Goal: Task Accomplishment & Management: Manage account settings

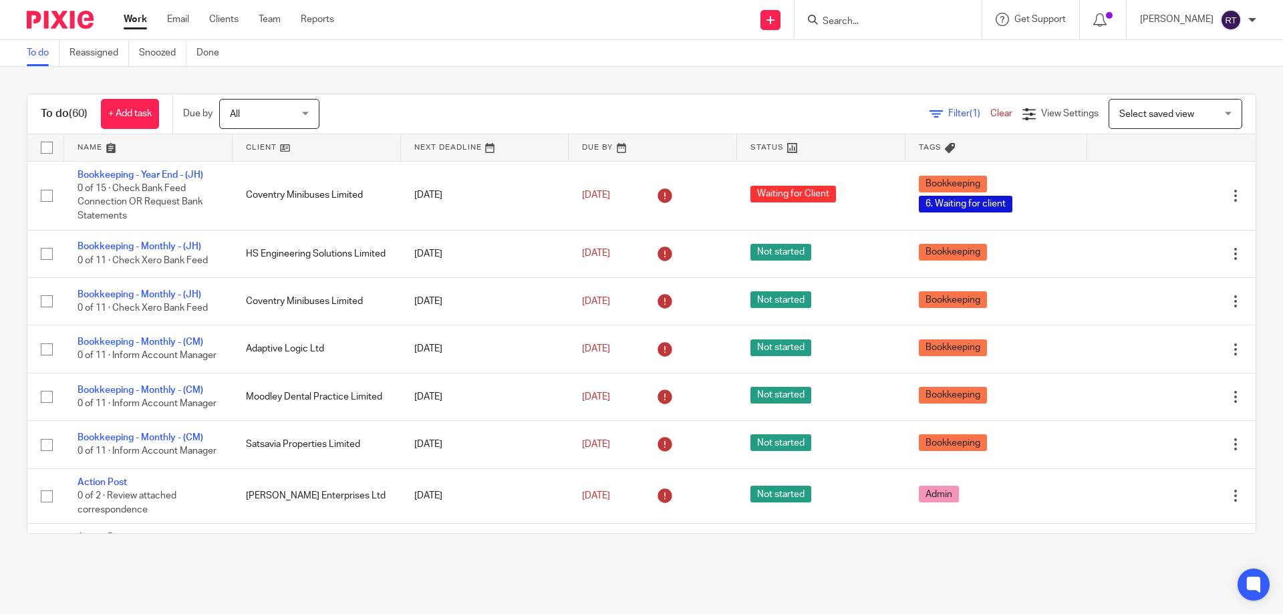
click at [897, 21] on input "Search" at bounding box center [881, 22] width 120 height 12
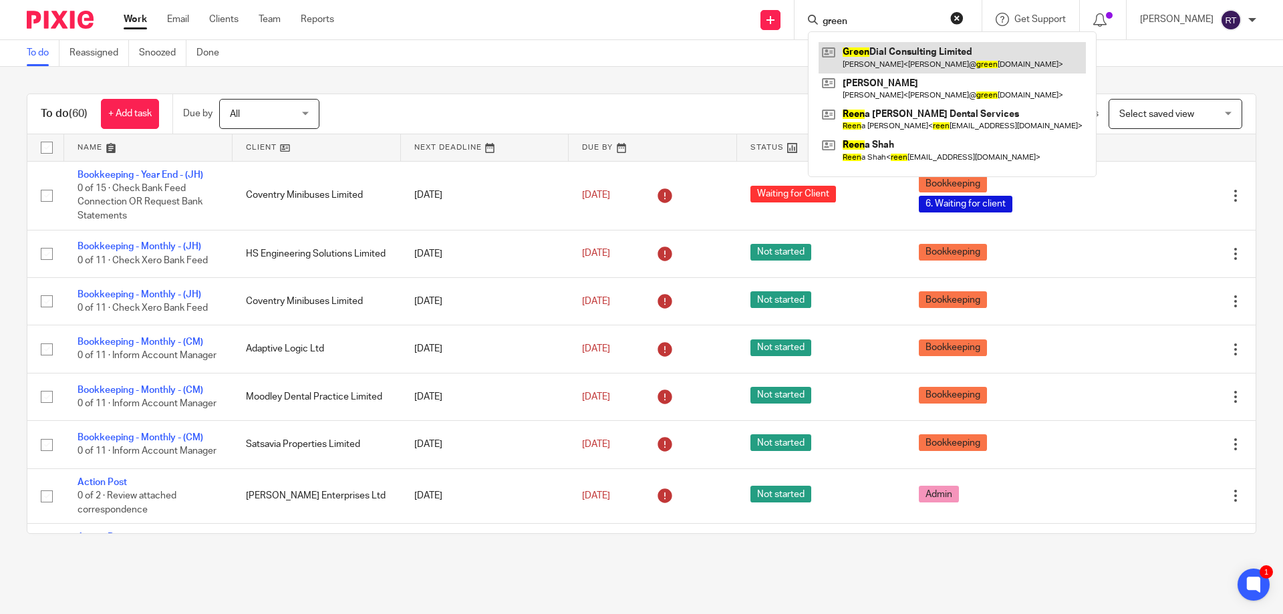
type input "green"
click at [882, 66] on link at bounding box center [951, 57] width 267 height 31
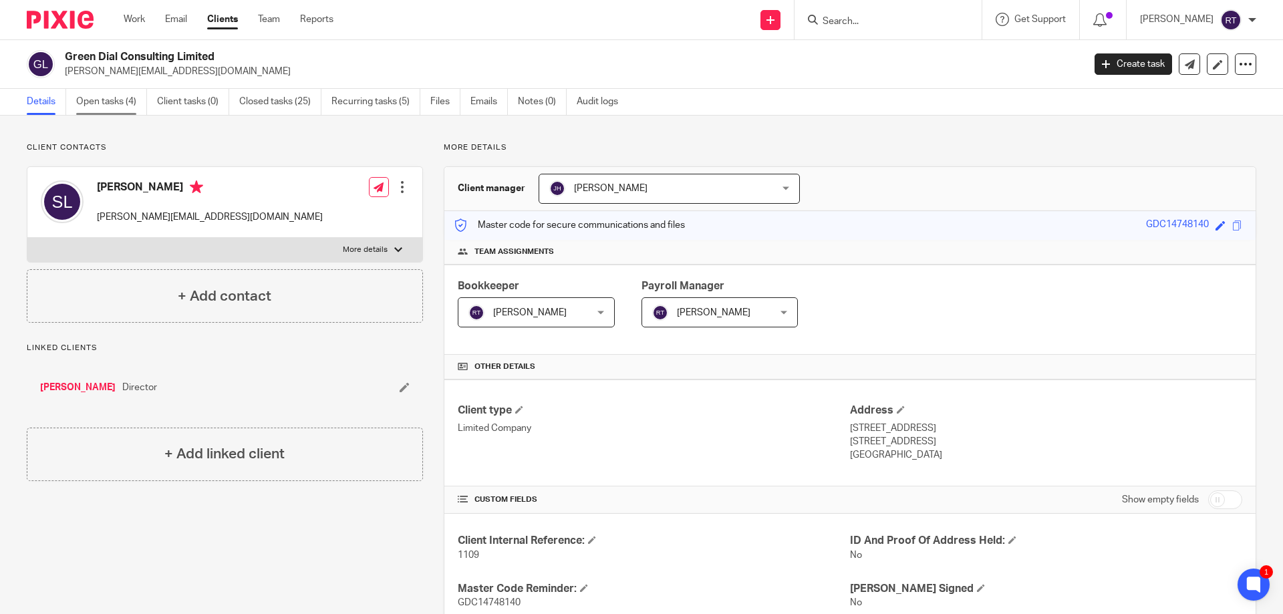
click at [126, 103] on link "Open tasks (4)" at bounding box center [111, 102] width 71 height 26
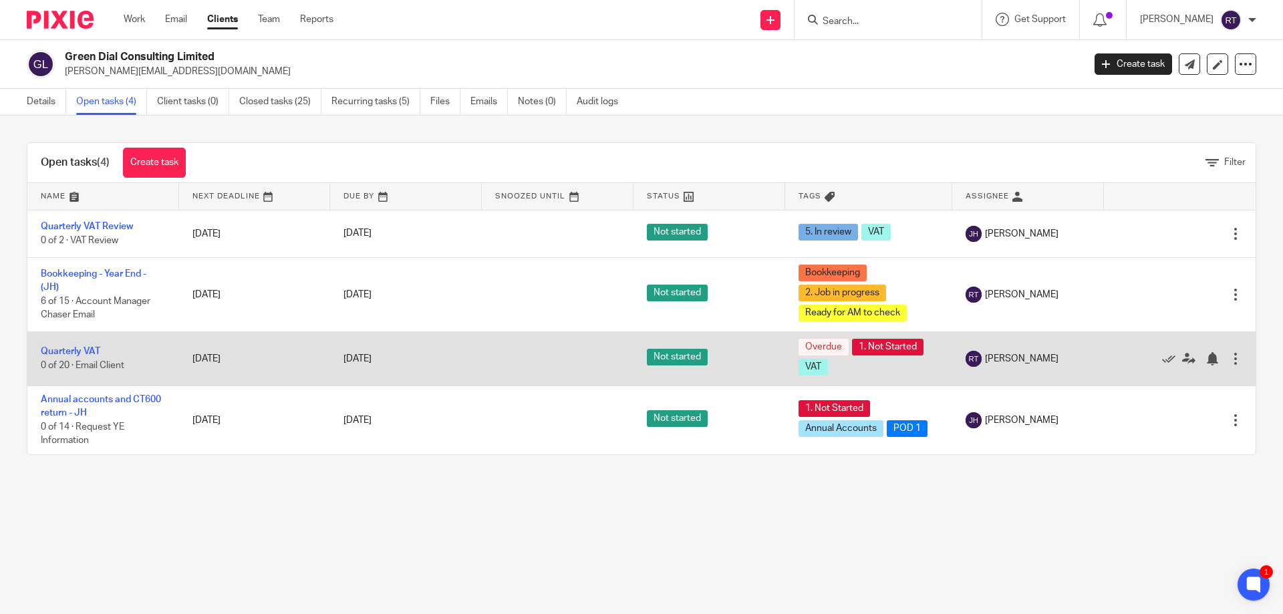
click at [86, 343] on td "Quarterly VAT 0 of 20 · Email Client" at bounding box center [103, 358] width 152 height 54
click at [83, 347] on link "Quarterly VAT" at bounding box center [70, 351] width 59 height 9
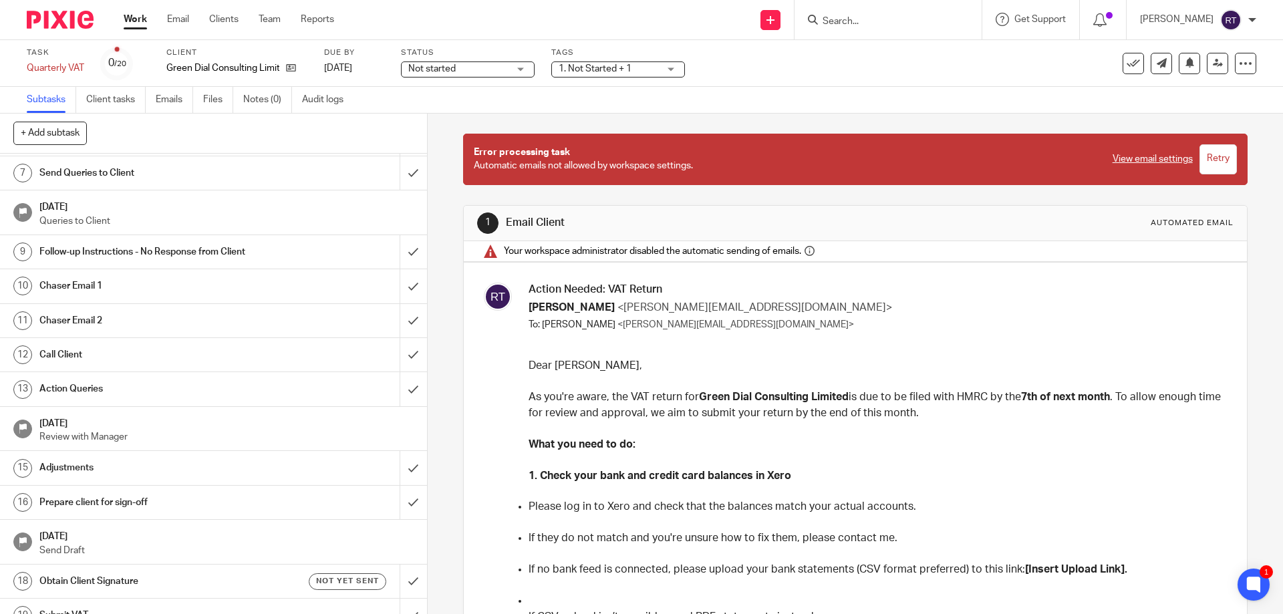
scroll to position [277, 0]
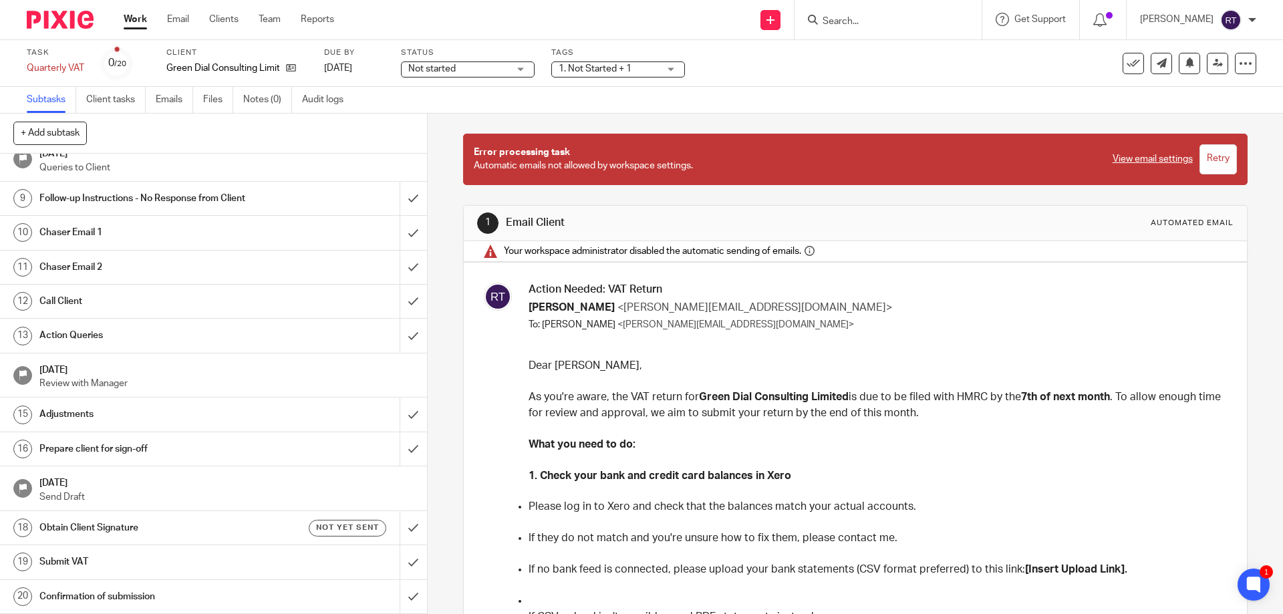
click at [111, 441] on h1 "Prepare client for sign-off" at bounding box center [154, 449] width 231 height 20
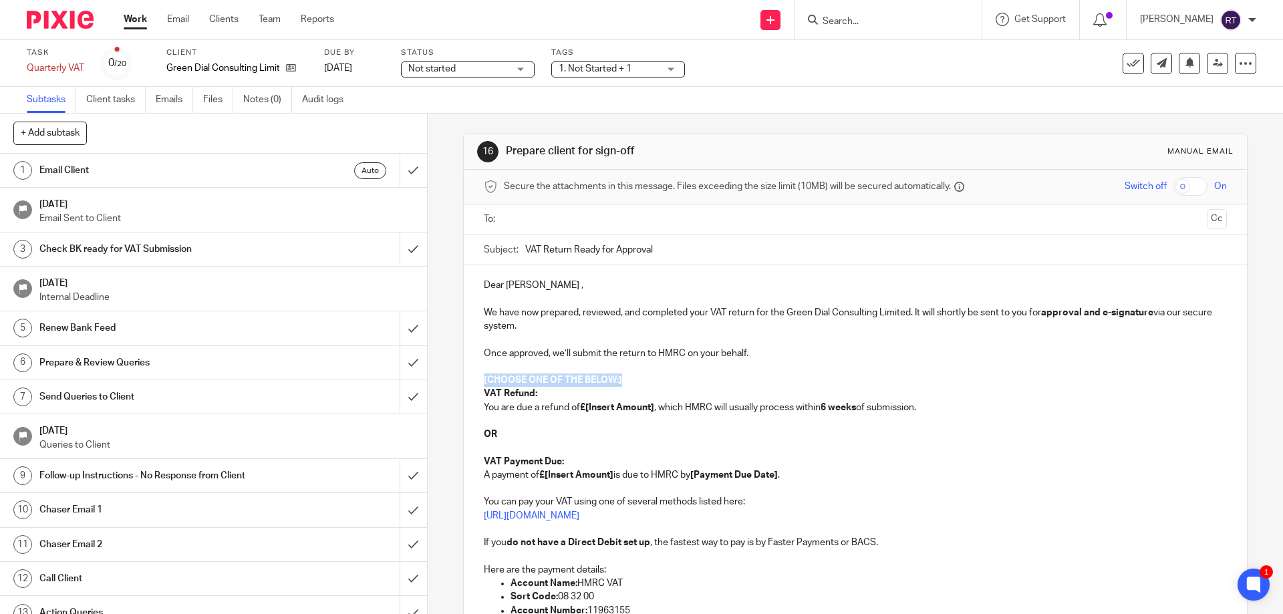
drag, startPoint x: 479, startPoint y: 374, endPoint x: 637, endPoint y: 382, distance: 158.6
click at [637, 382] on div "Dear Stephanie , We have now prepared, reviewed, and completed your VAT return …" at bounding box center [855, 486] width 782 height 443
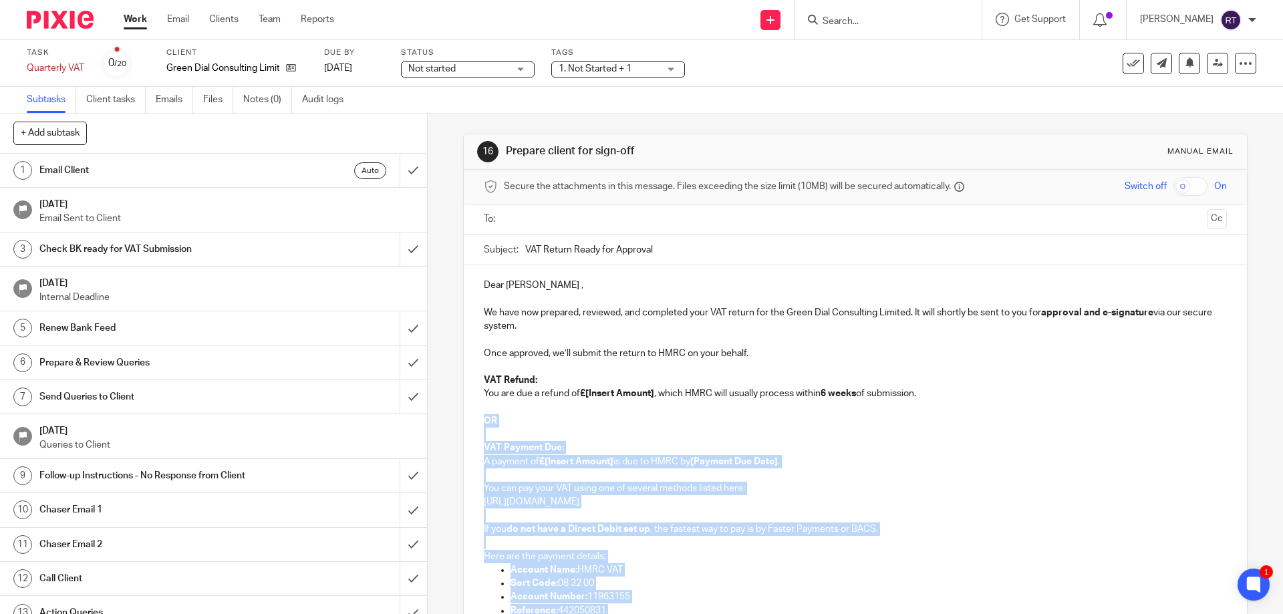
scroll to position [200, 0]
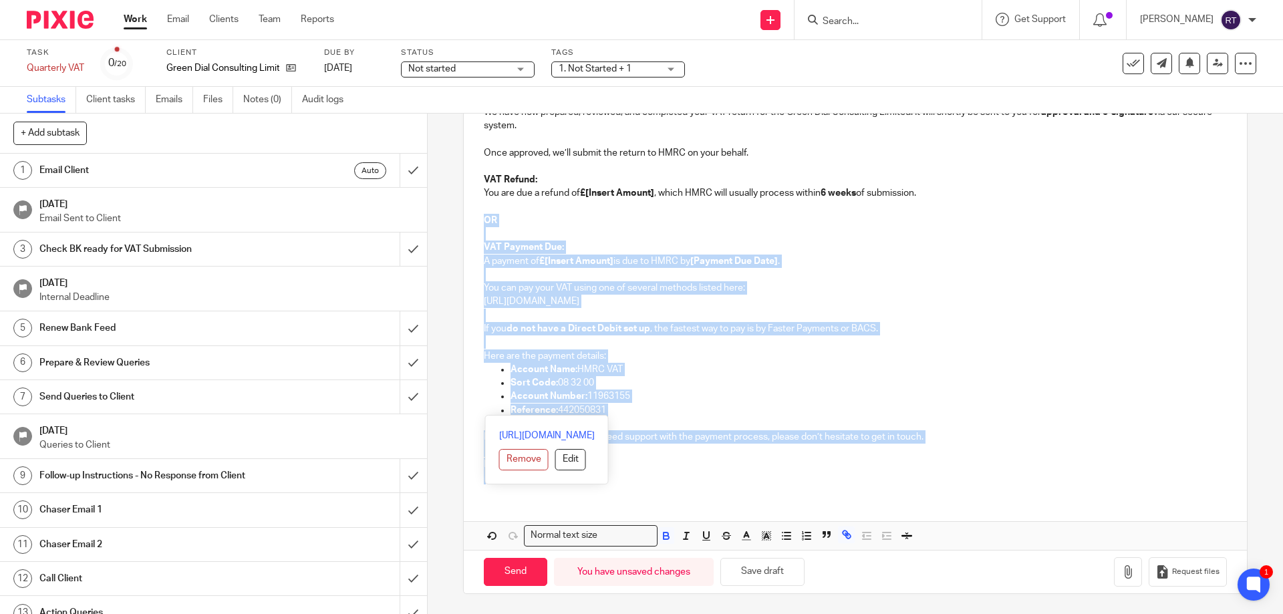
drag, startPoint x: 504, startPoint y: 439, endPoint x: 853, endPoint y: 409, distance: 349.4
click at [853, 409] on div "Dear Stephanie , We have now prepared, reviewed, and completed your VAT return …" at bounding box center [855, 280] width 782 height 430
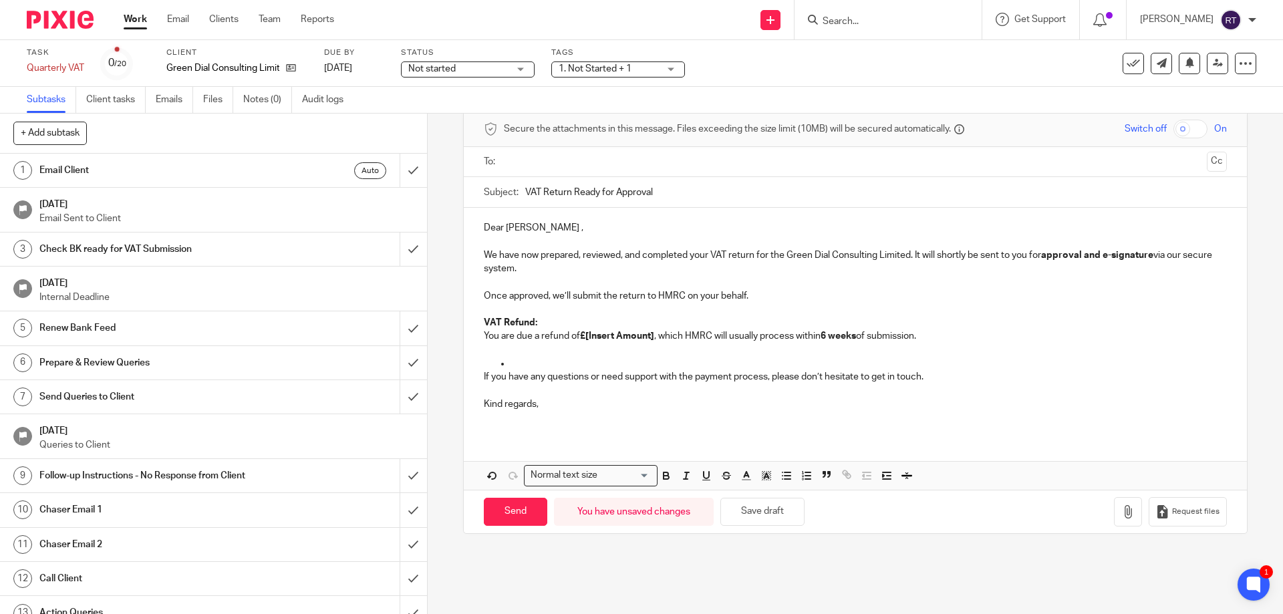
scroll to position [0, 0]
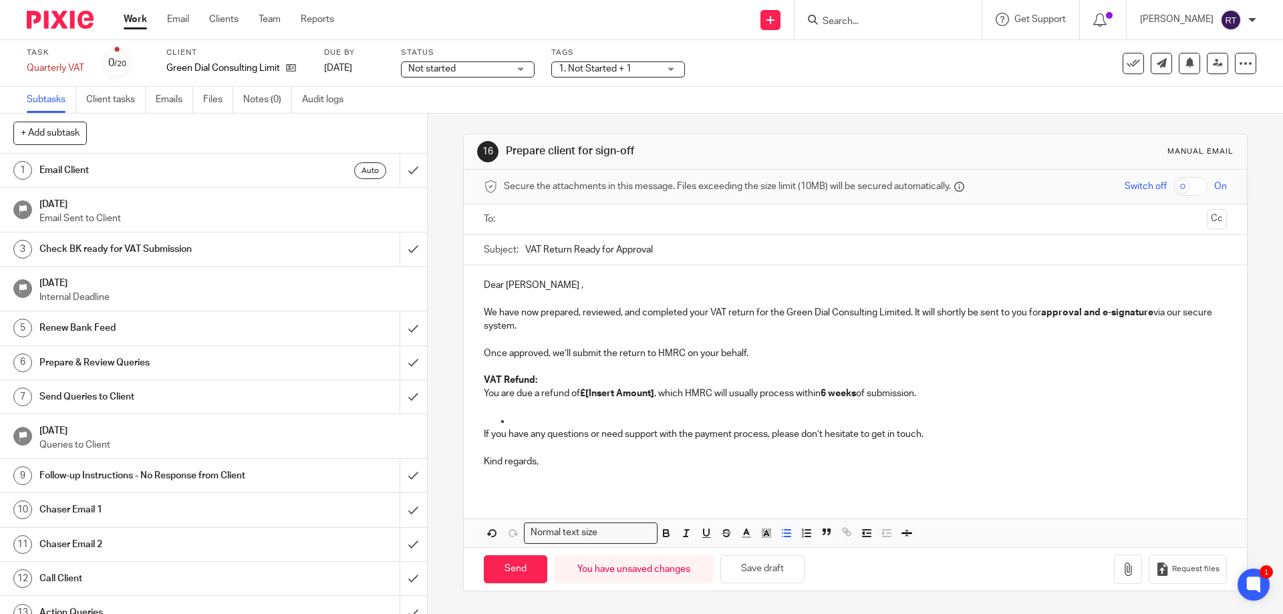
click at [520, 419] on p at bounding box center [868, 420] width 716 height 13
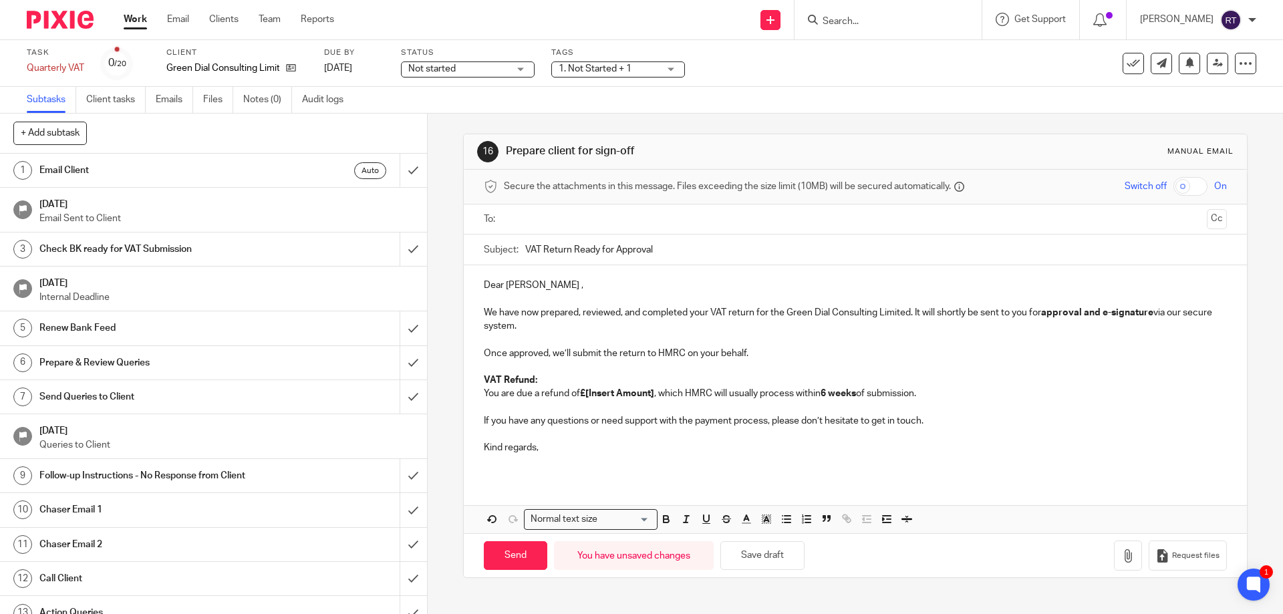
click at [590, 321] on p "We have now prepared, reviewed, and completed your VAT return for the Green Dia…" at bounding box center [855, 319] width 742 height 27
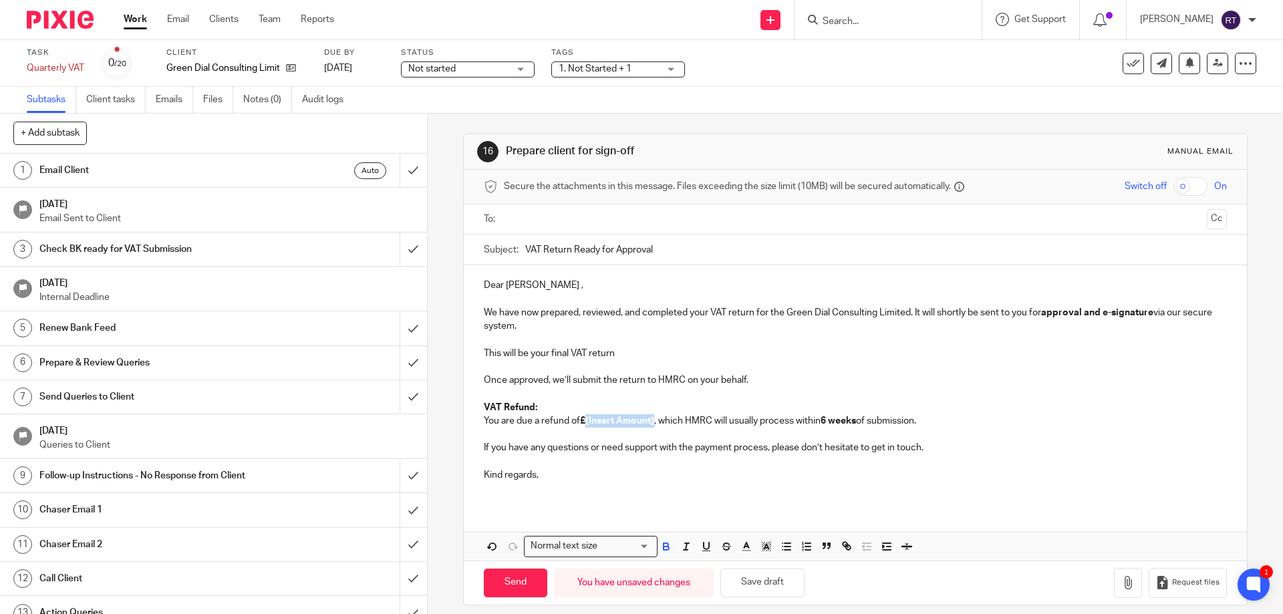
drag, startPoint x: 652, startPoint y: 419, endPoint x: 584, endPoint y: 424, distance: 68.3
click at [584, 424] on strong "£[Insert Amount]" at bounding box center [617, 420] width 74 height 9
click at [633, 222] on input "text" at bounding box center [854, 219] width 692 height 15
drag, startPoint x: 624, startPoint y: 351, endPoint x: 480, endPoint y: 357, distance: 143.8
click at [484, 357] on p "This will be your final VAT return" at bounding box center [855, 355] width 742 height 13
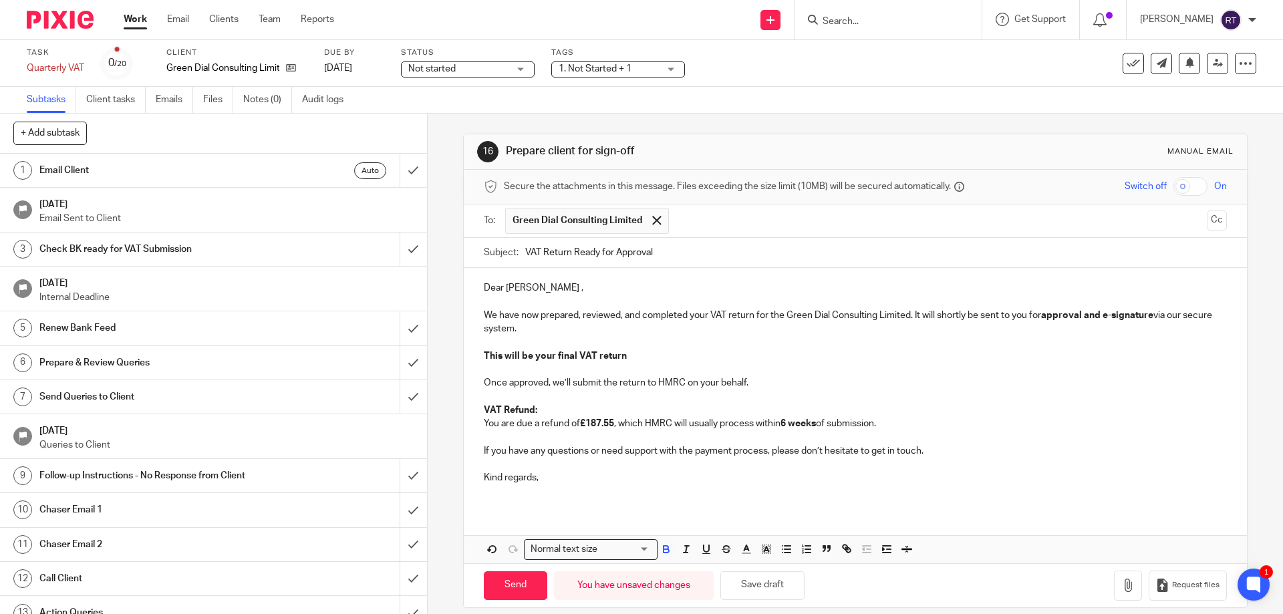
click at [533, 428] on p "VAT Refund: You are due a refund of £187.55 , which HMRC will usually process w…" at bounding box center [855, 417] width 742 height 27
click at [494, 595] on input "Send" at bounding box center [515, 585] width 63 height 29
type input "Sent"
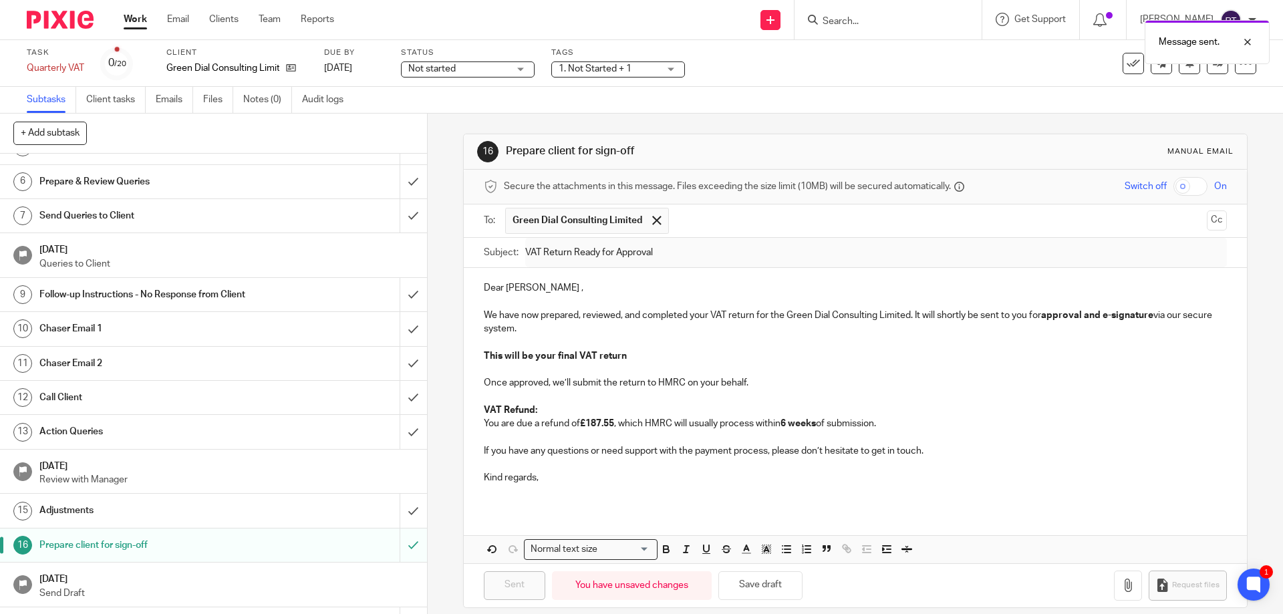
scroll to position [277, 0]
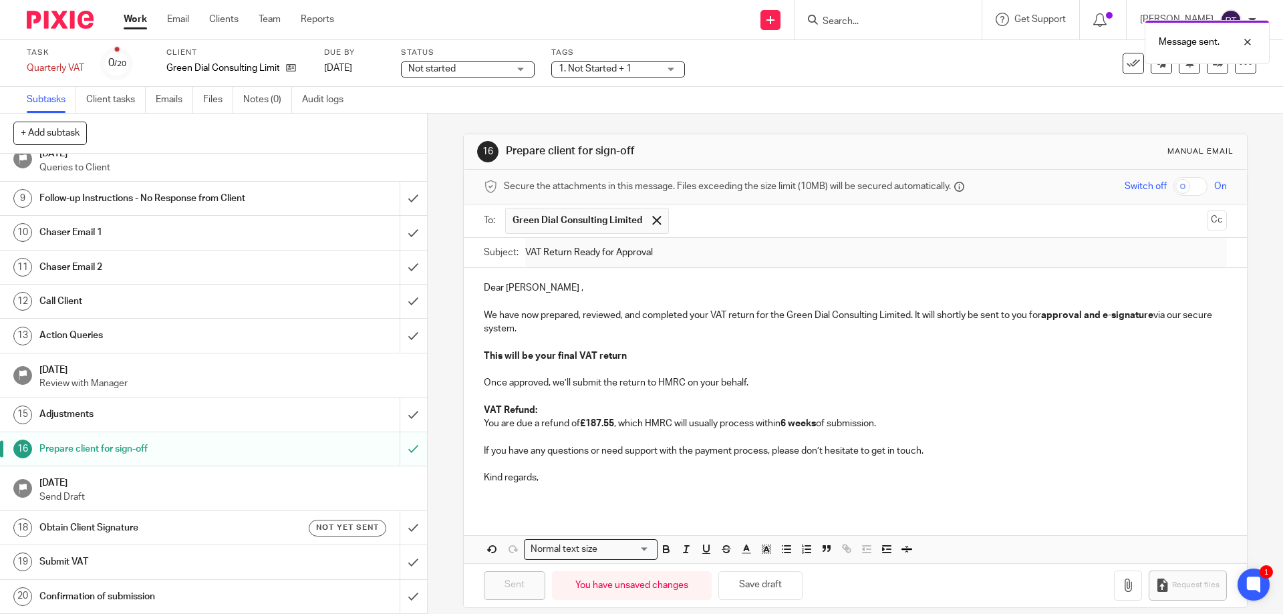
click at [145, 525] on h1 "Obtain Client Signature" at bounding box center [154, 528] width 231 height 20
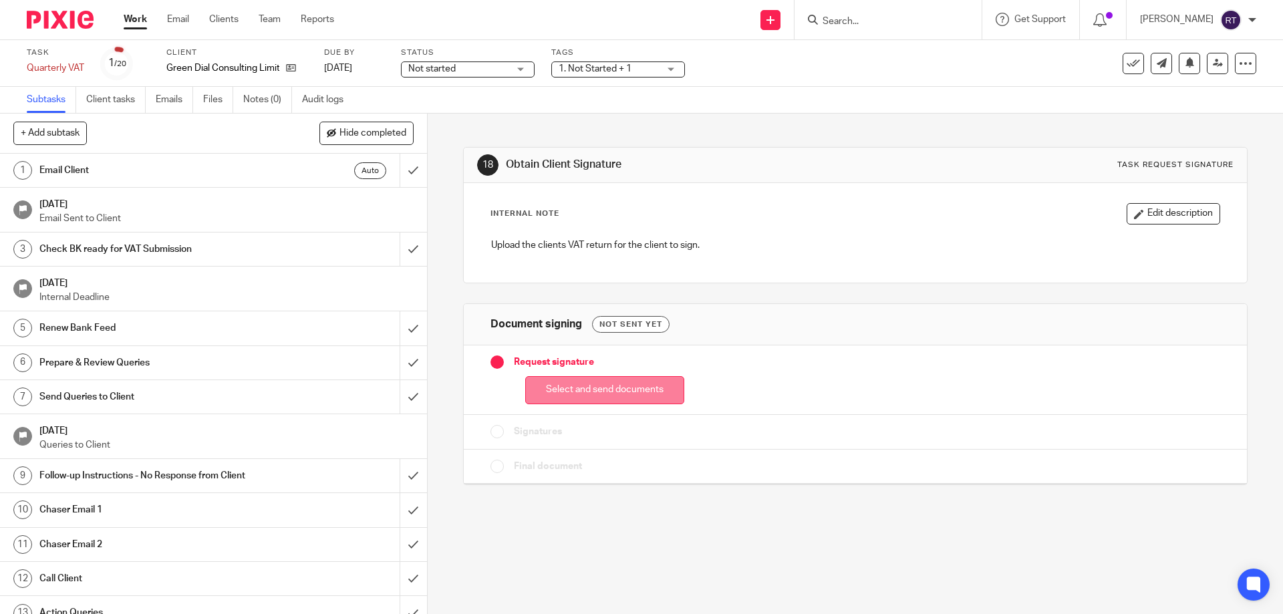
click at [615, 392] on button "Select and send documents" at bounding box center [604, 390] width 159 height 29
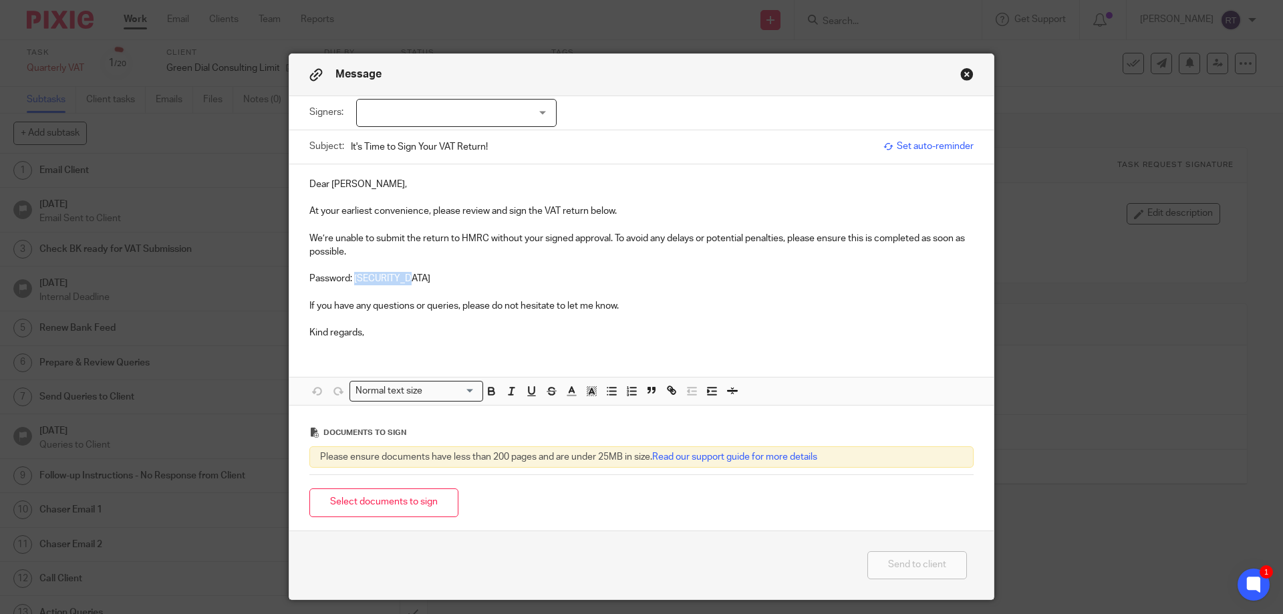
drag, startPoint x: 422, startPoint y: 275, endPoint x: 353, endPoint y: 278, distance: 69.5
click at [353, 278] on p "Password: [SECURITY_DATA]" at bounding box center [641, 278] width 664 height 13
click at [468, 118] on div at bounding box center [456, 113] width 200 height 28
click at [470, 136] on li "[PERSON_NAME]" at bounding box center [451, 140] width 199 height 27
checkbox input "true"
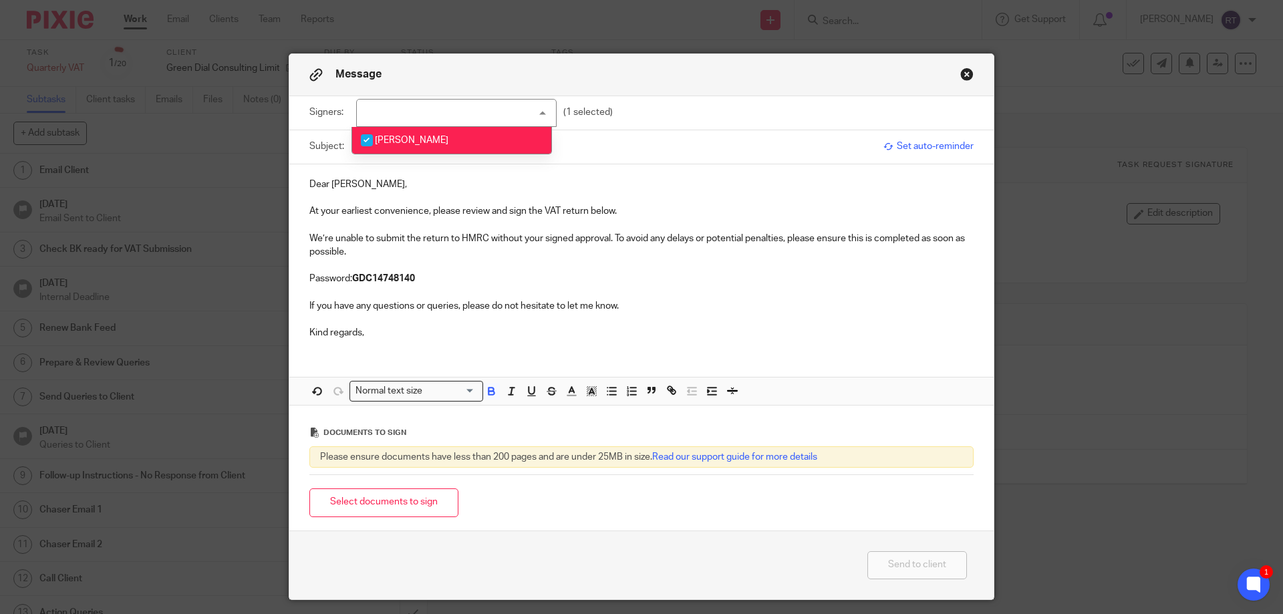
click at [499, 323] on p at bounding box center [641, 319] width 664 height 13
click at [372, 508] on button "Select documents to sign" at bounding box center [383, 502] width 149 height 29
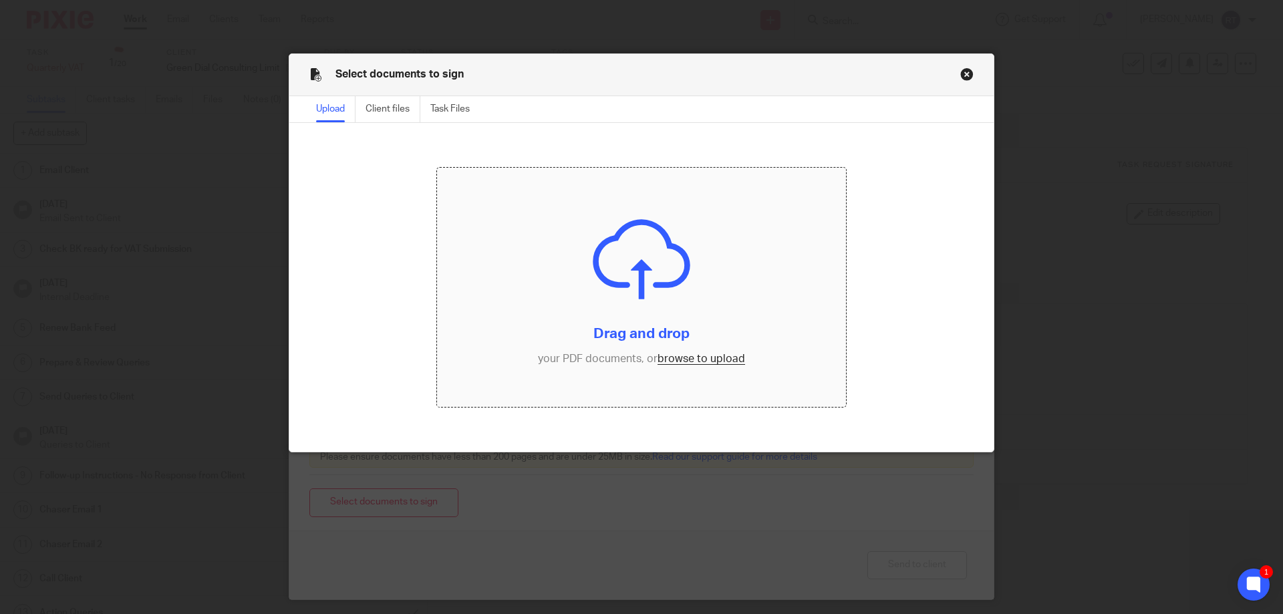
click at [683, 358] on input "file" at bounding box center [642, 287] width 410 height 239
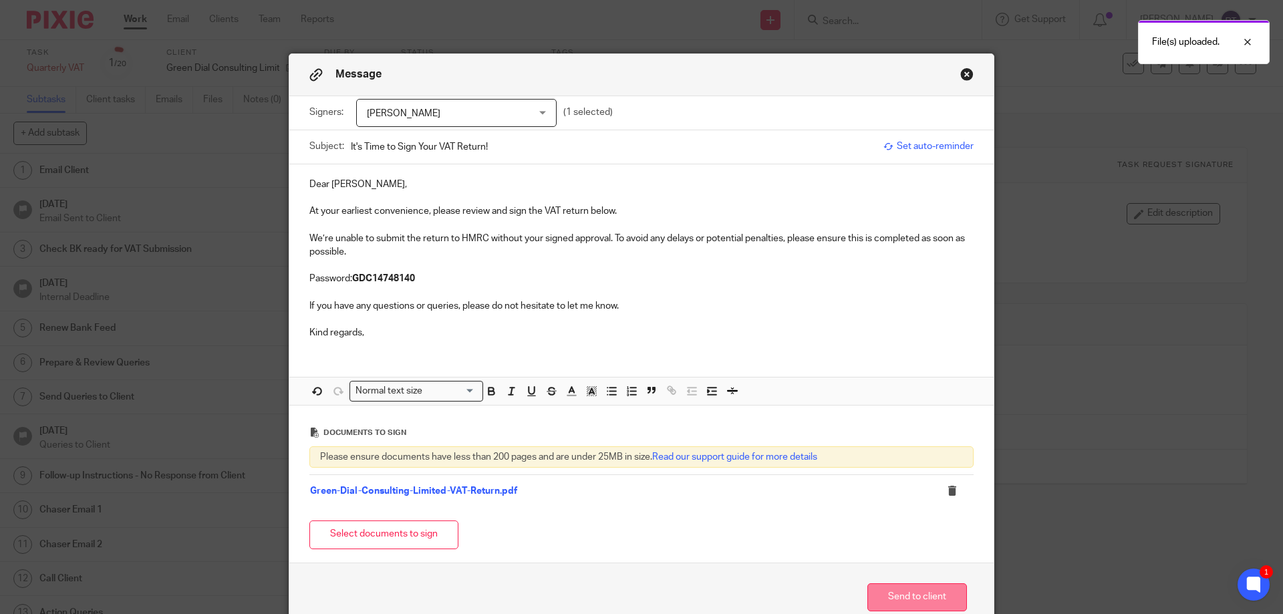
click at [889, 603] on button "Send to client" at bounding box center [917, 597] width 100 height 29
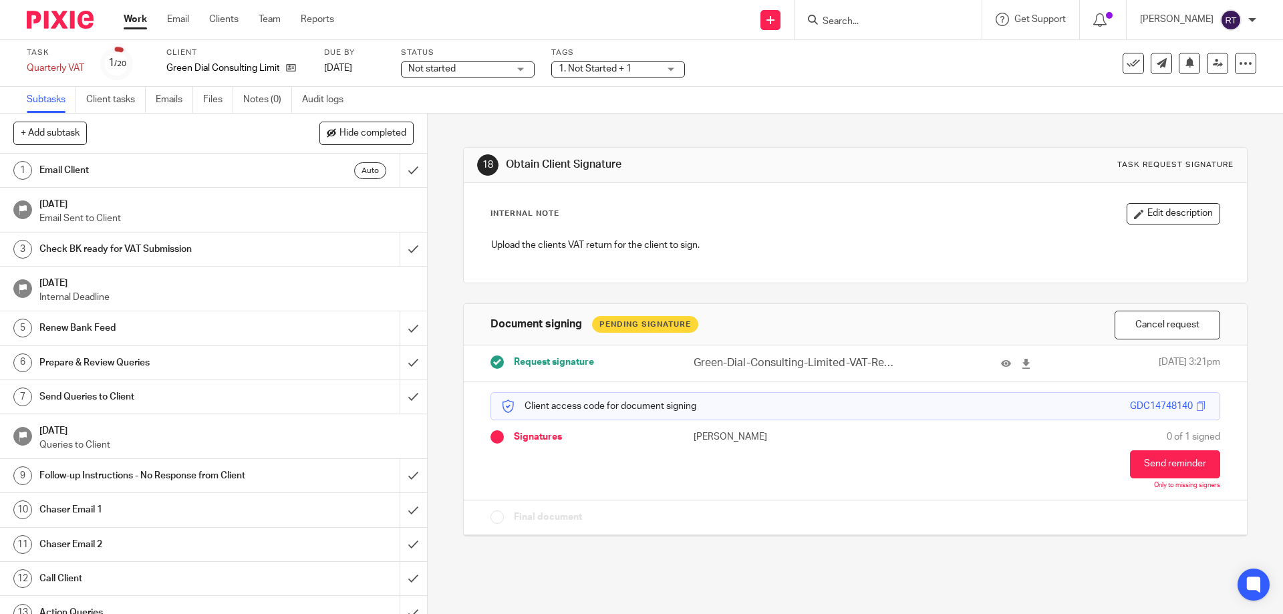
click at [491, 71] on span "Not started" at bounding box center [458, 69] width 100 height 14
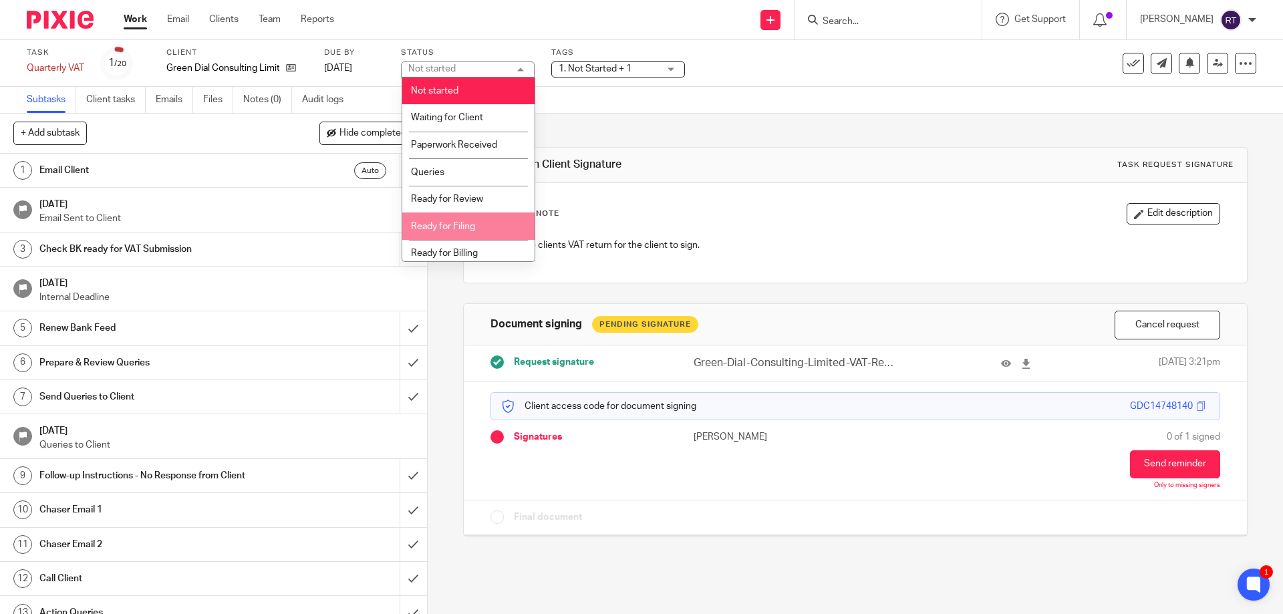
click at [485, 232] on li "Ready for Filing" at bounding box center [468, 225] width 132 height 27
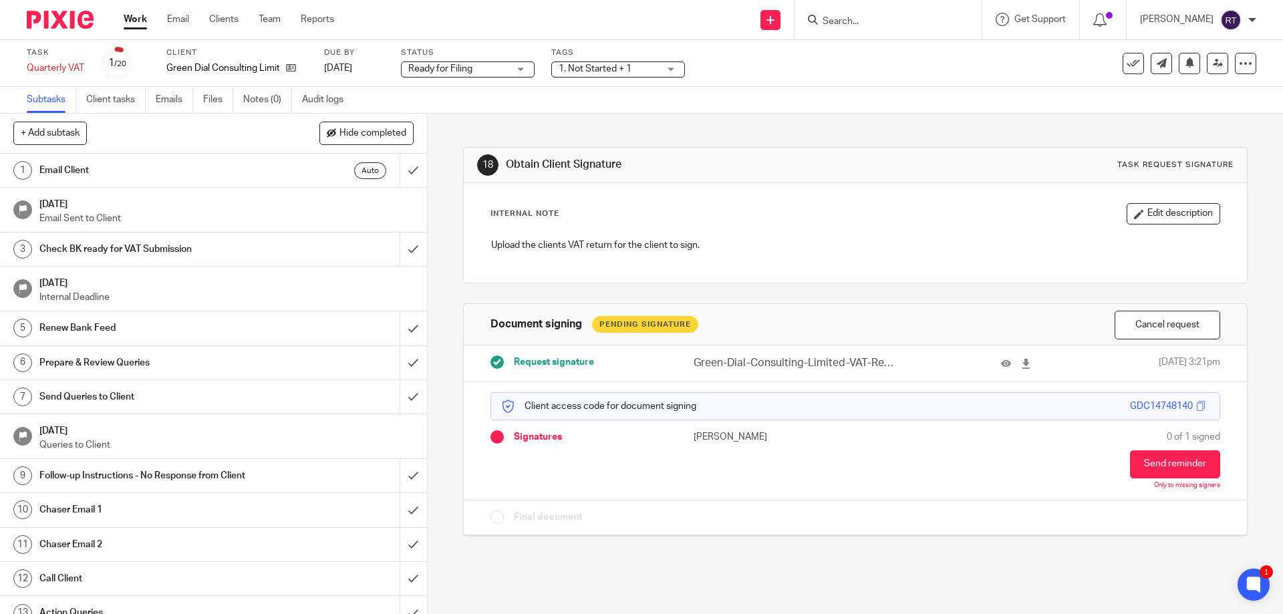
click at [611, 77] on div "1. Not Started + 1" at bounding box center [618, 69] width 134 height 16
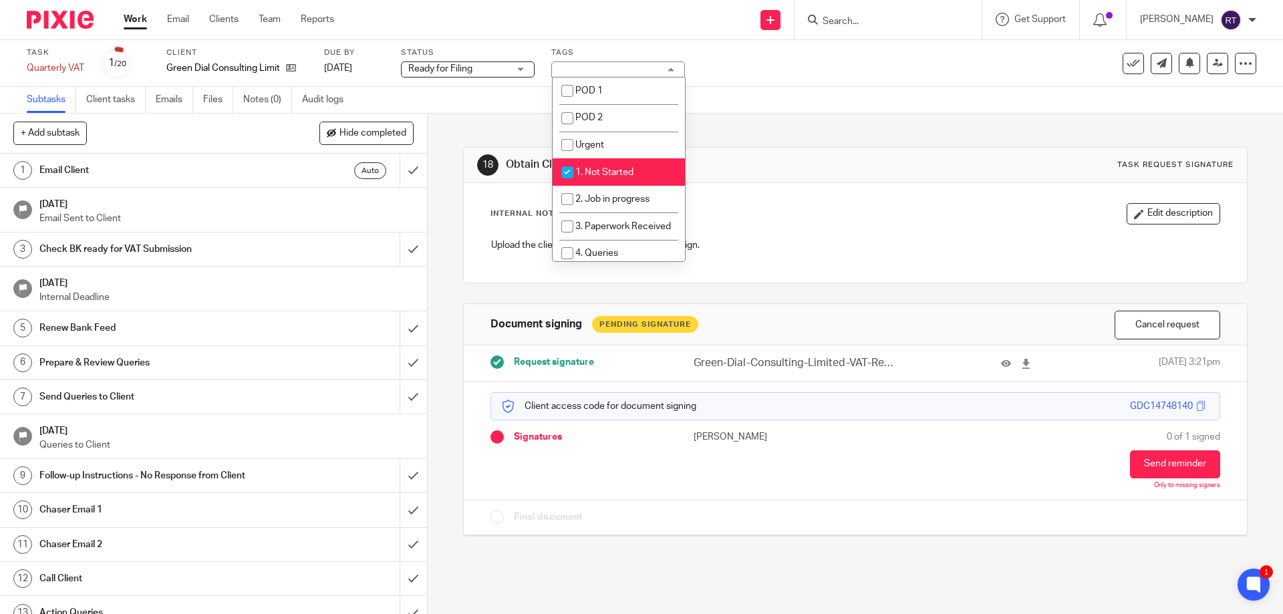
click at [597, 174] on span "1. Not Started" at bounding box center [604, 172] width 58 height 9
checkbox input "false"
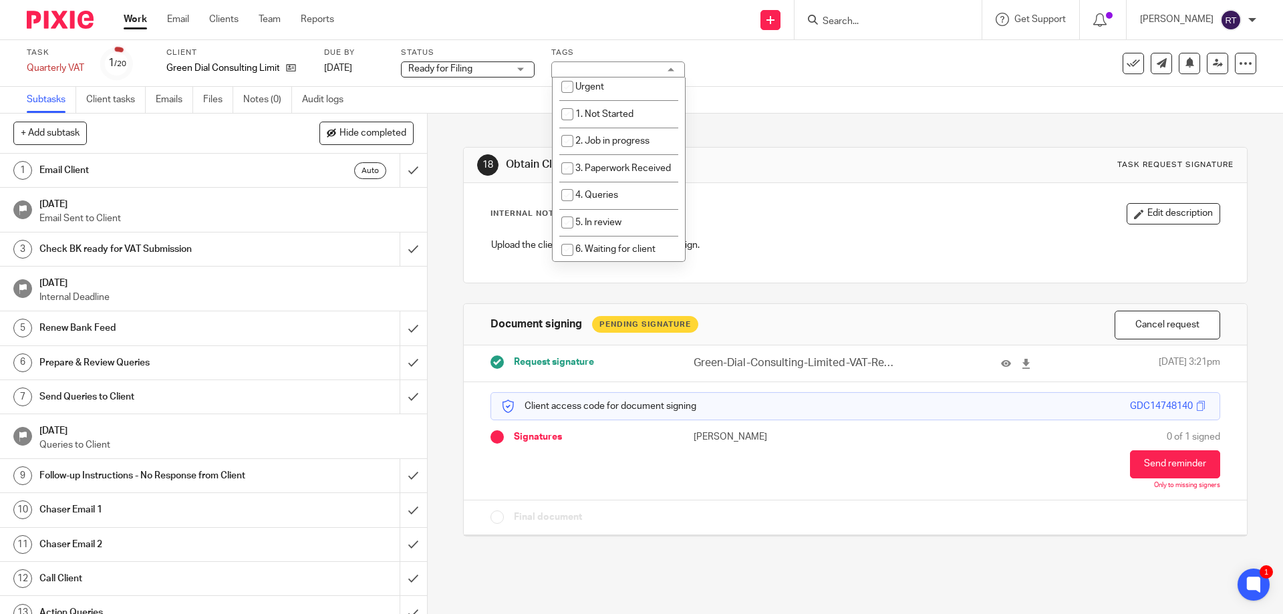
scroll to position [134, 0]
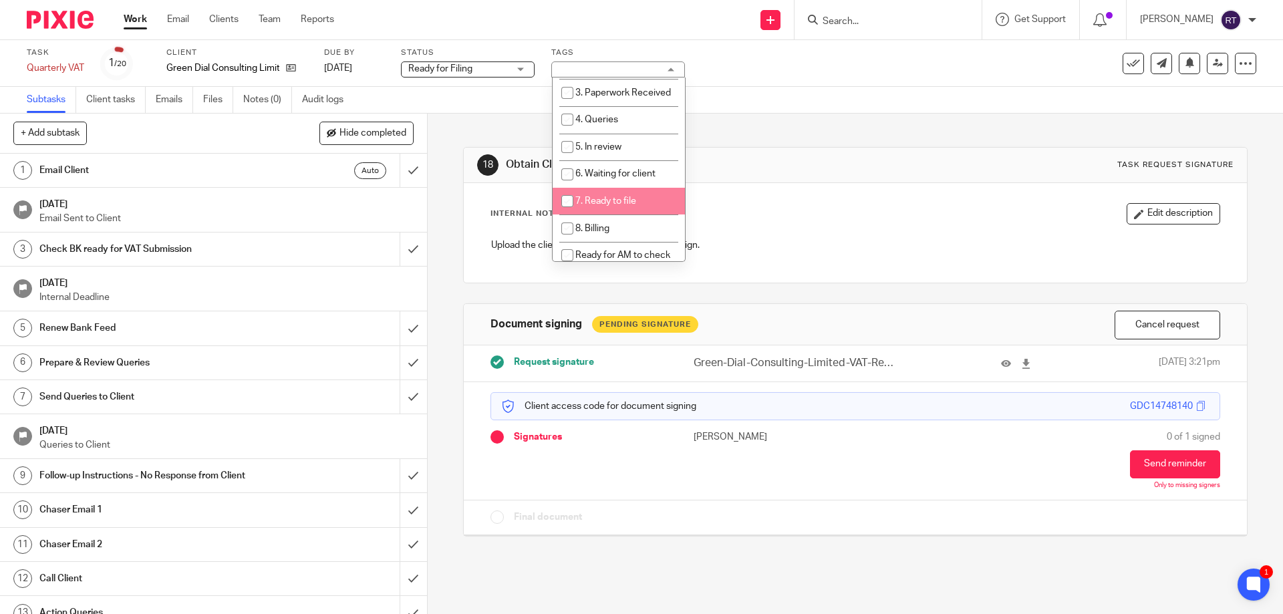
click at [601, 210] on li "7. Ready to file" at bounding box center [619, 201] width 132 height 27
checkbox input "true"
drag, startPoint x: 815, startPoint y: 146, endPoint x: 490, endPoint y: 120, distance: 325.8
click at [815, 146] on div "18 Obtain Client Signature Task request signature Internal Note Edit descriptio…" at bounding box center [855, 332] width 784 height 436
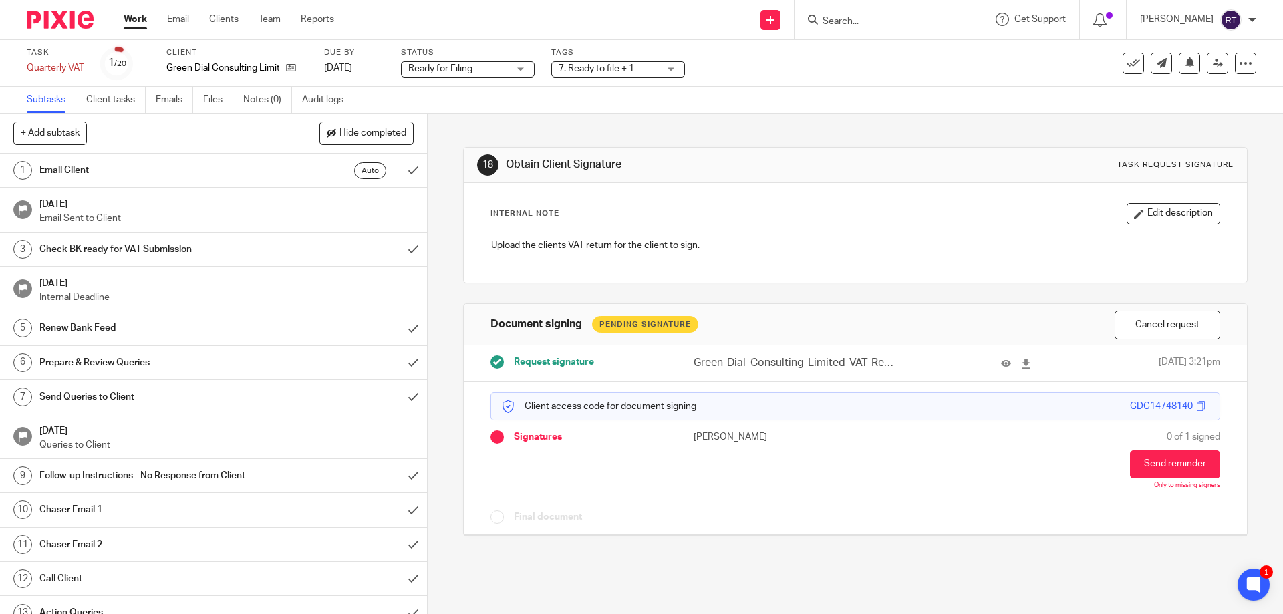
click at [69, 15] on img at bounding box center [60, 20] width 67 height 18
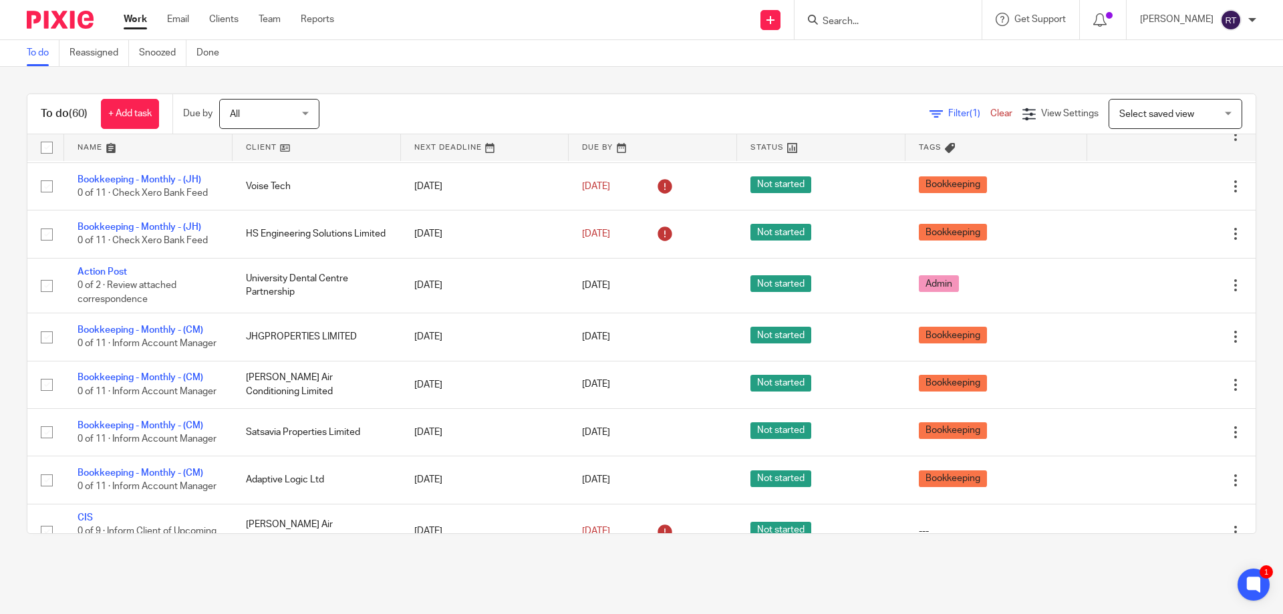
scroll to position [1014, 0]
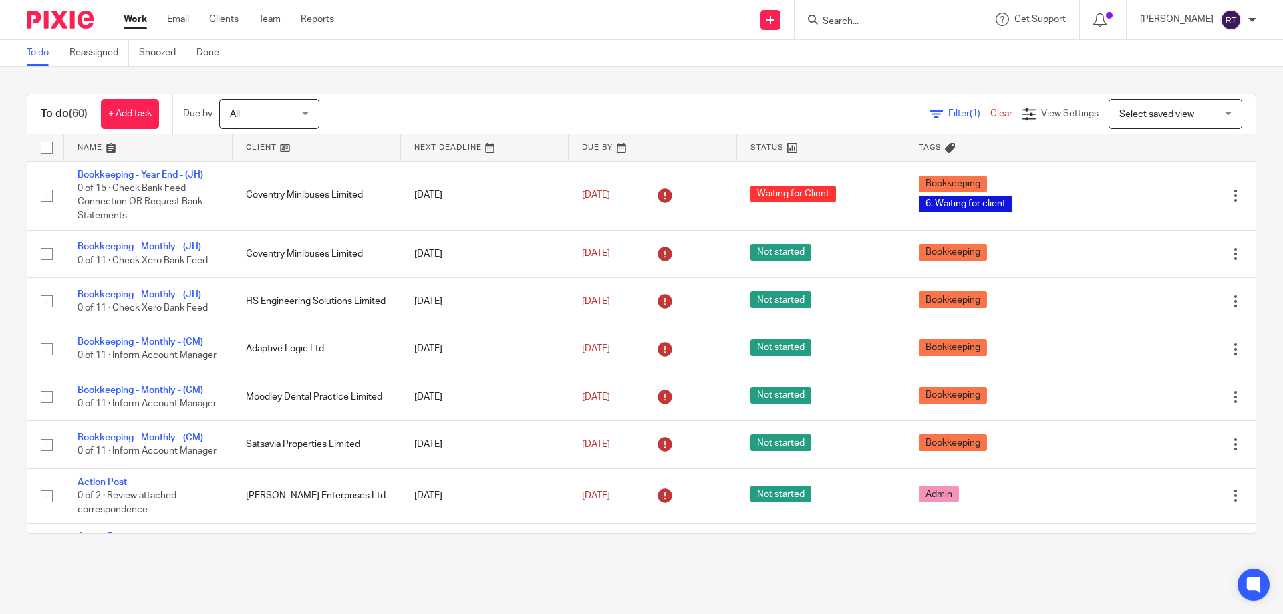
click at [865, 19] on input "Search" at bounding box center [881, 22] width 120 height 12
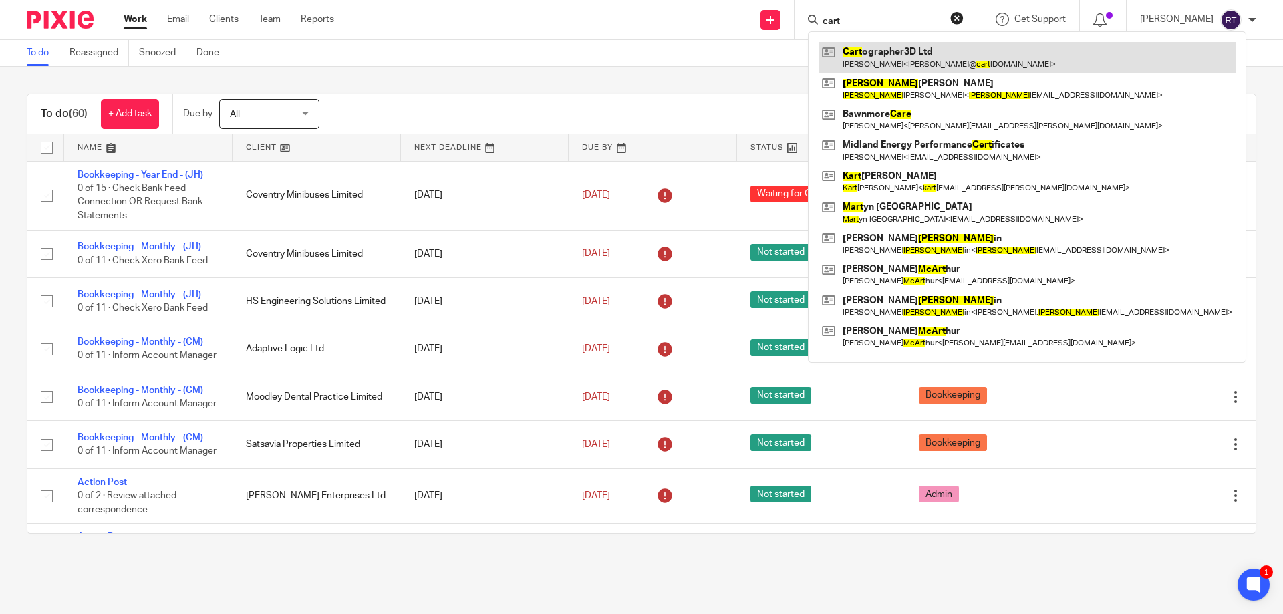
type input "cart"
click at [939, 69] on link at bounding box center [1026, 57] width 417 height 31
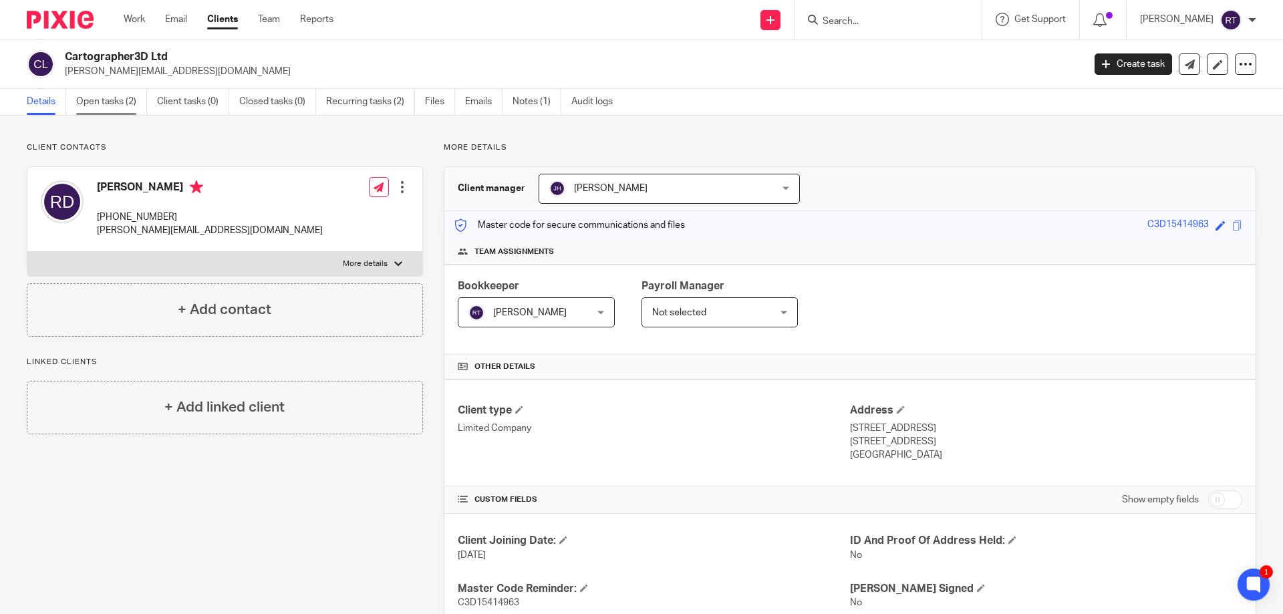
click at [78, 106] on link "Open tasks (2)" at bounding box center [111, 102] width 71 height 26
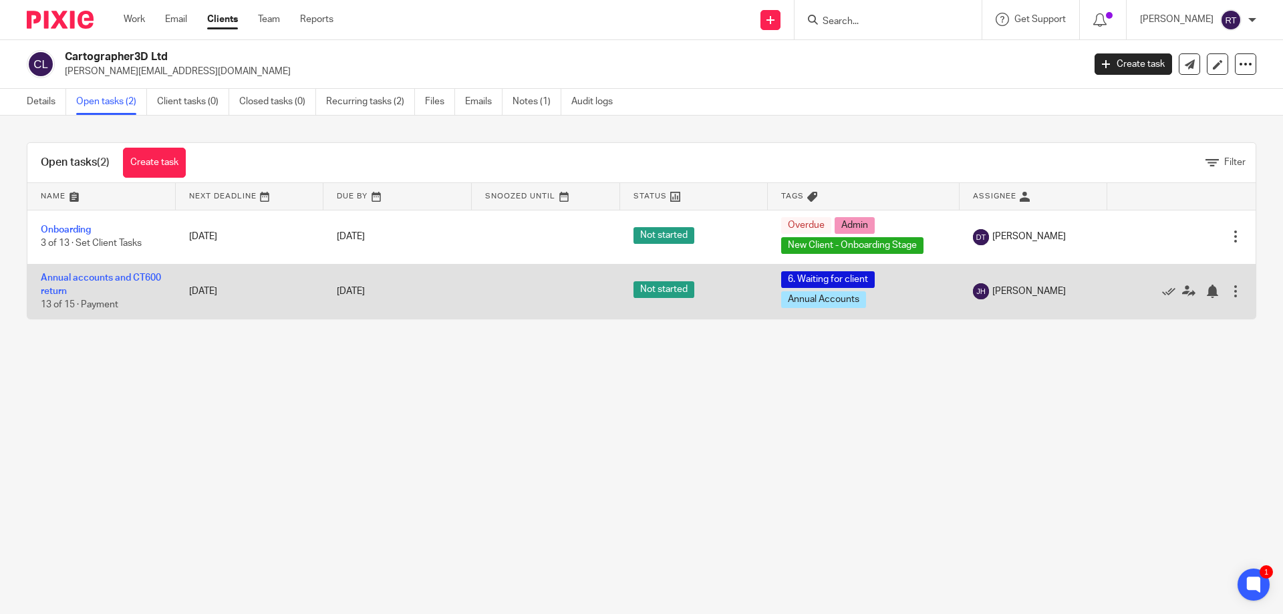
click at [75, 283] on td "Annual accounts and CT600 return 13 of 15 · Payment" at bounding box center [101, 291] width 148 height 55
click at [72, 280] on link "Annual accounts and CT600 return" at bounding box center [101, 284] width 120 height 23
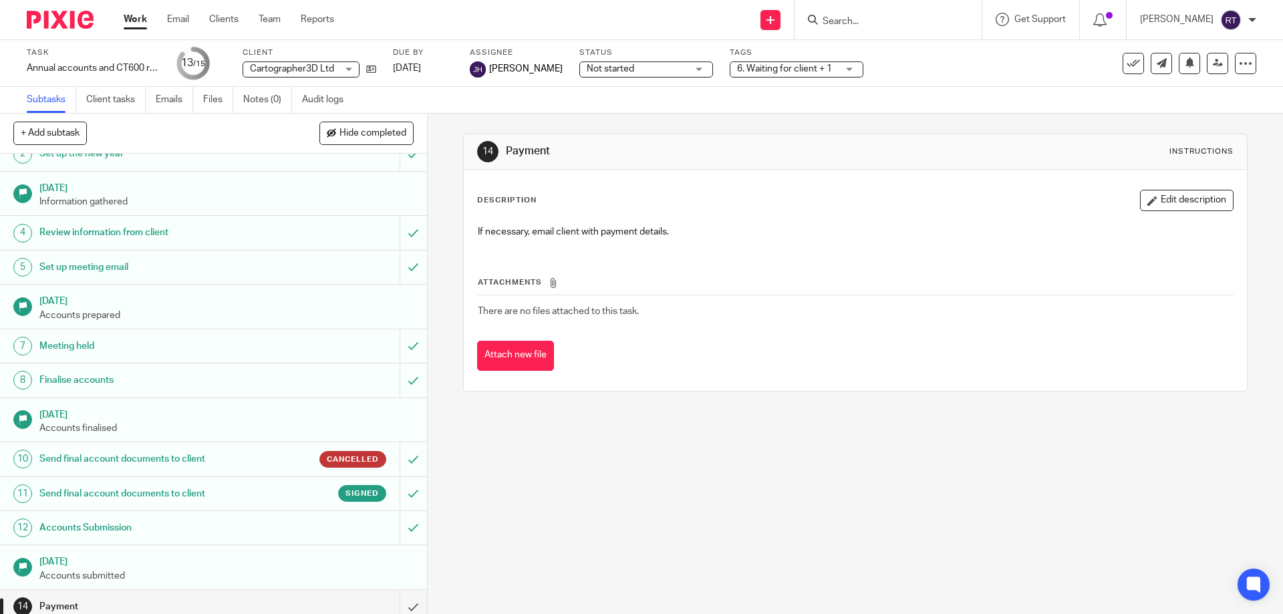
scroll to position [96, 0]
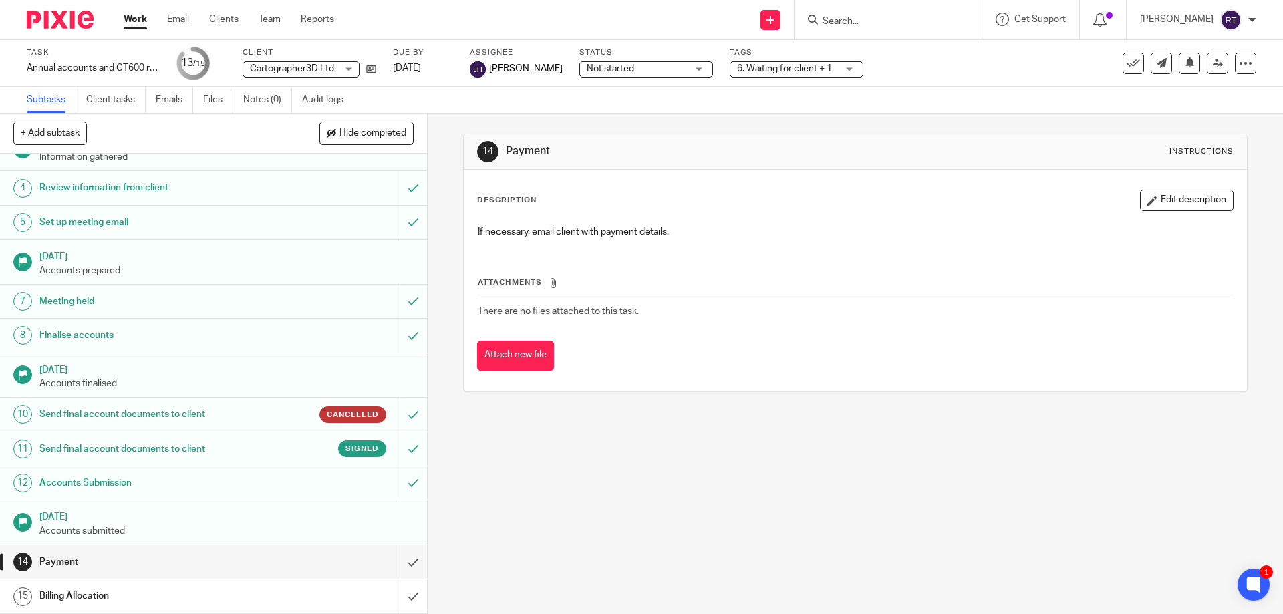
click at [139, 412] on h1 "Send final account documents to client" at bounding box center [154, 414] width 231 height 20
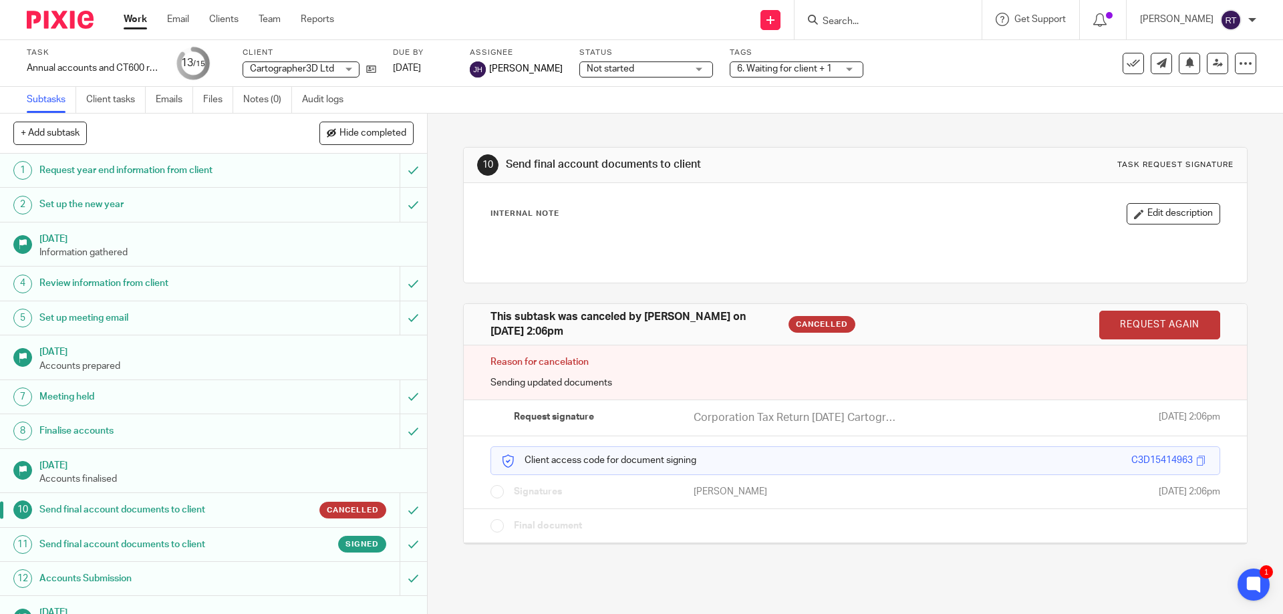
click at [218, 543] on h1 "Send final account documents to client" at bounding box center [154, 545] width 231 height 20
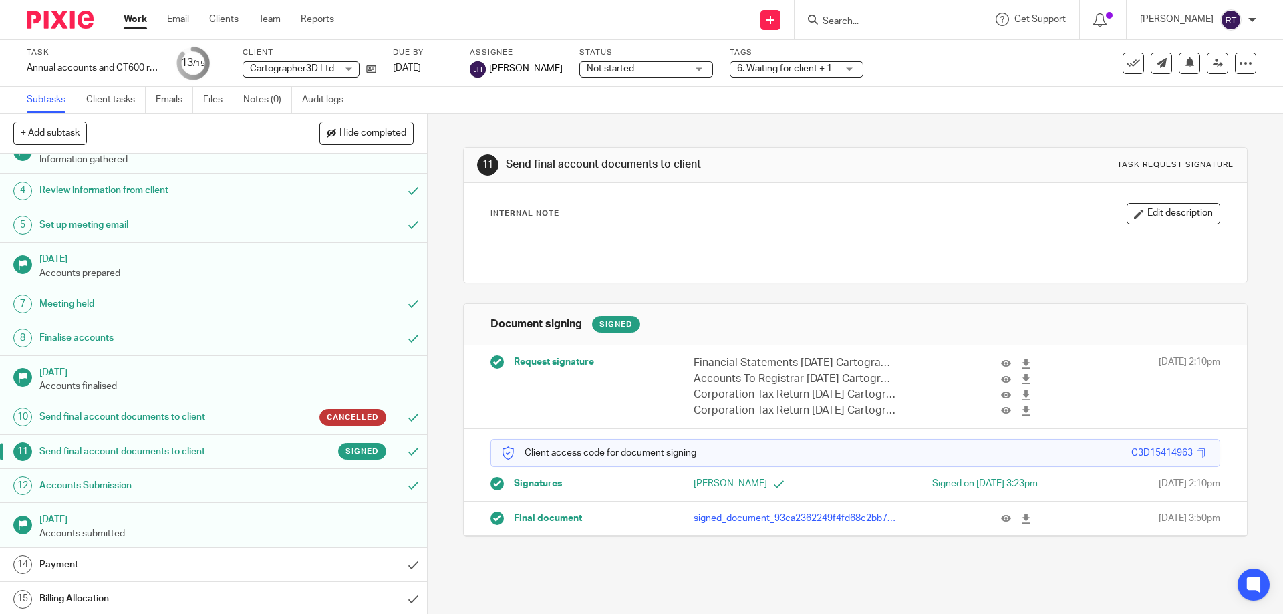
scroll to position [96, 0]
click at [96, 559] on h1 "Payment" at bounding box center [154, 562] width 231 height 20
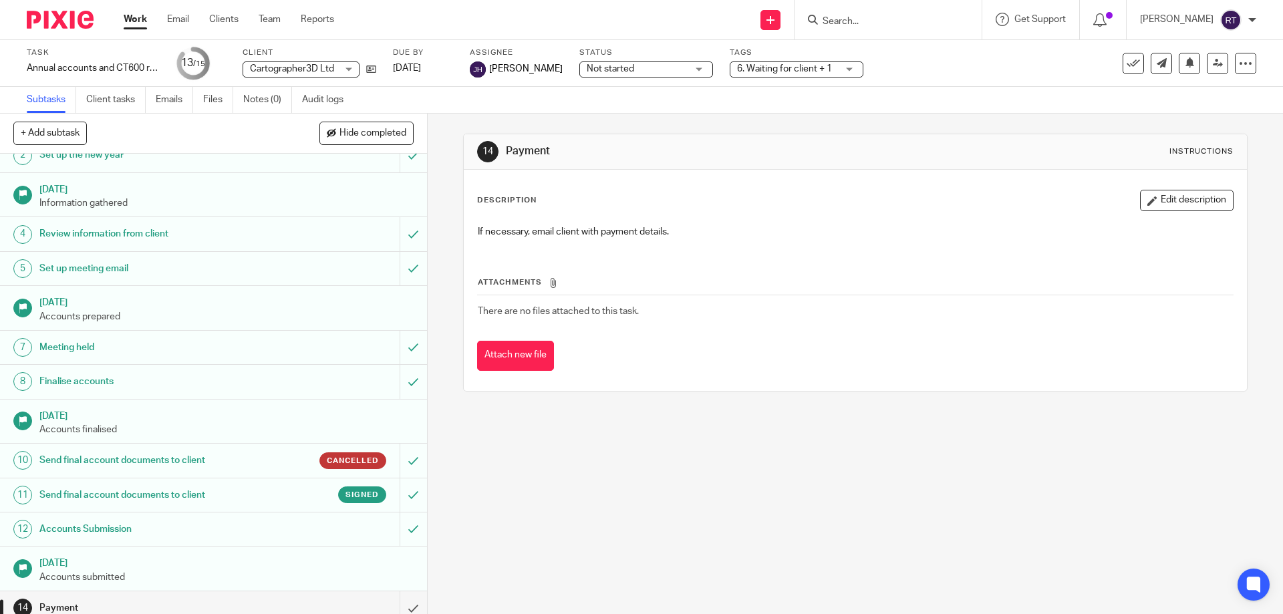
scroll to position [96, 0]
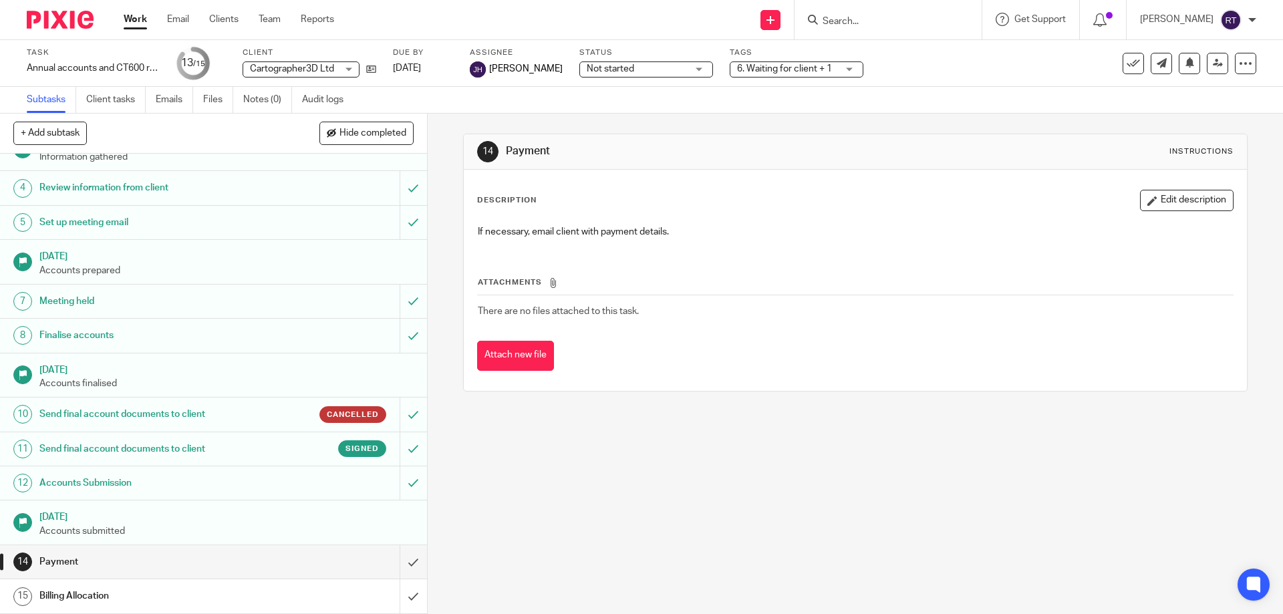
click at [105, 597] on h1 "Billing Allocation" at bounding box center [154, 596] width 231 height 20
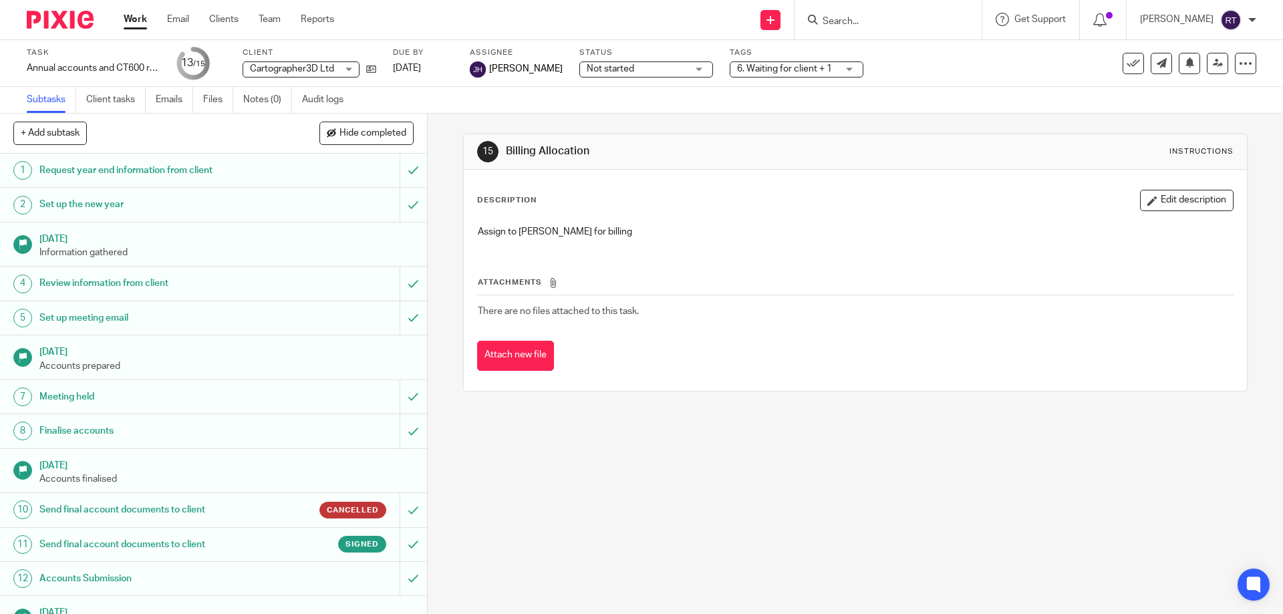
click at [618, 65] on span "Not started" at bounding box center [637, 69] width 100 height 14
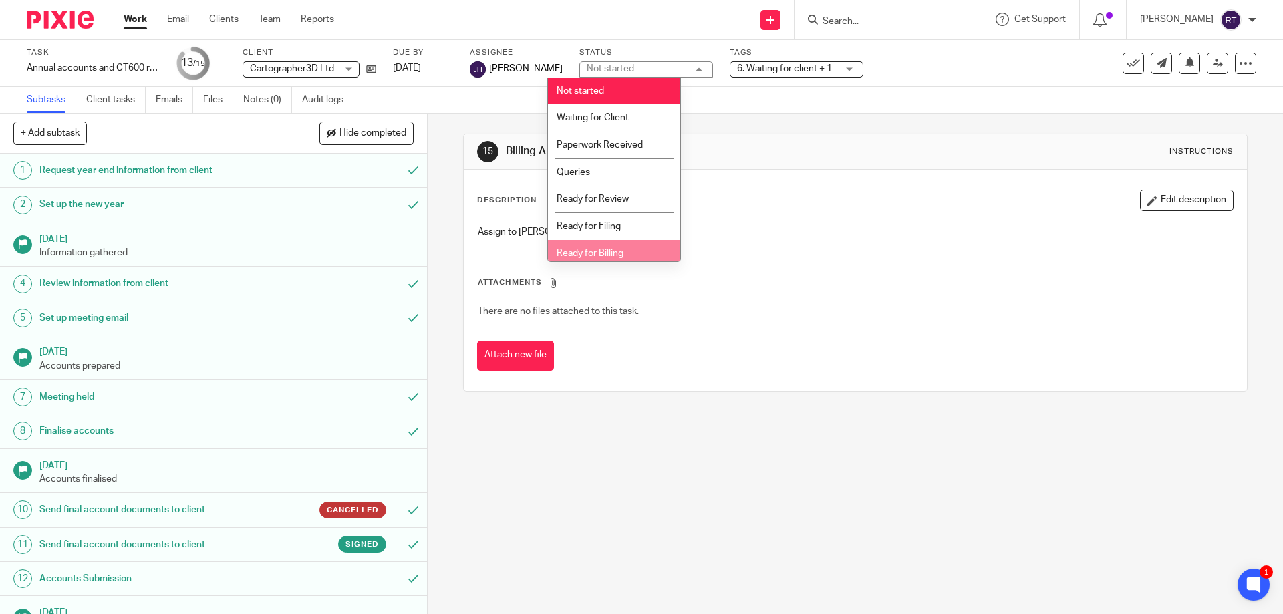
click at [635, 247] on li "Ready for Billing" at bounding box center [614, 253] width 132 height 27
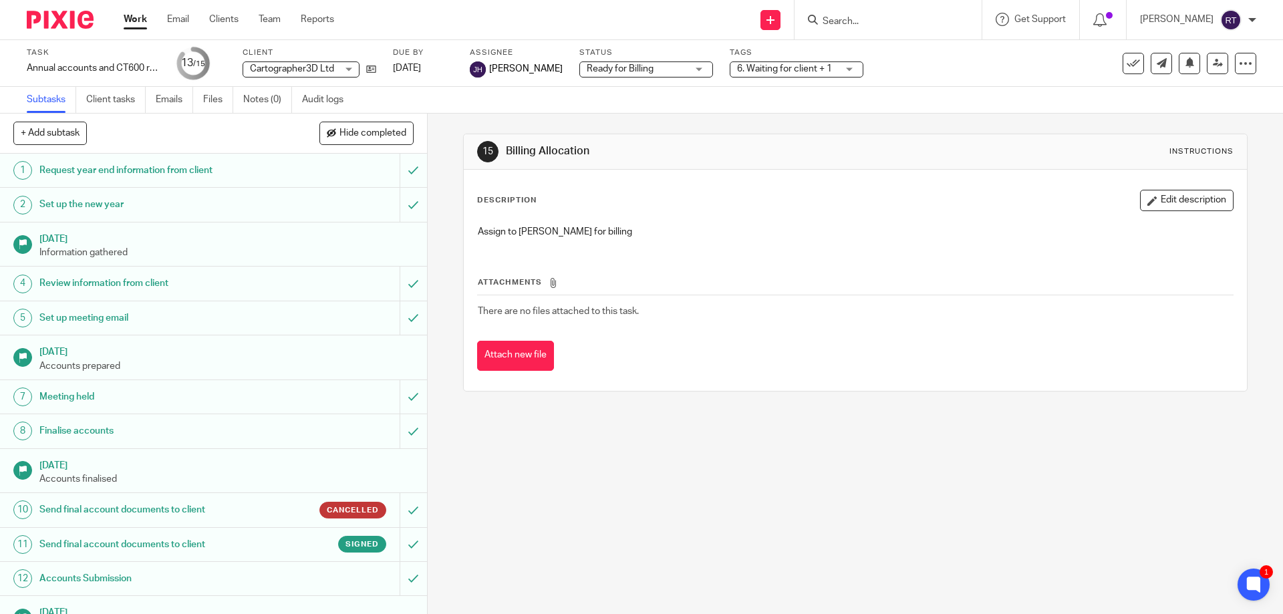
click at [784, 61] on div "6. Waiting for client + 1" at bounding box center [797, 69] width 134 height 16
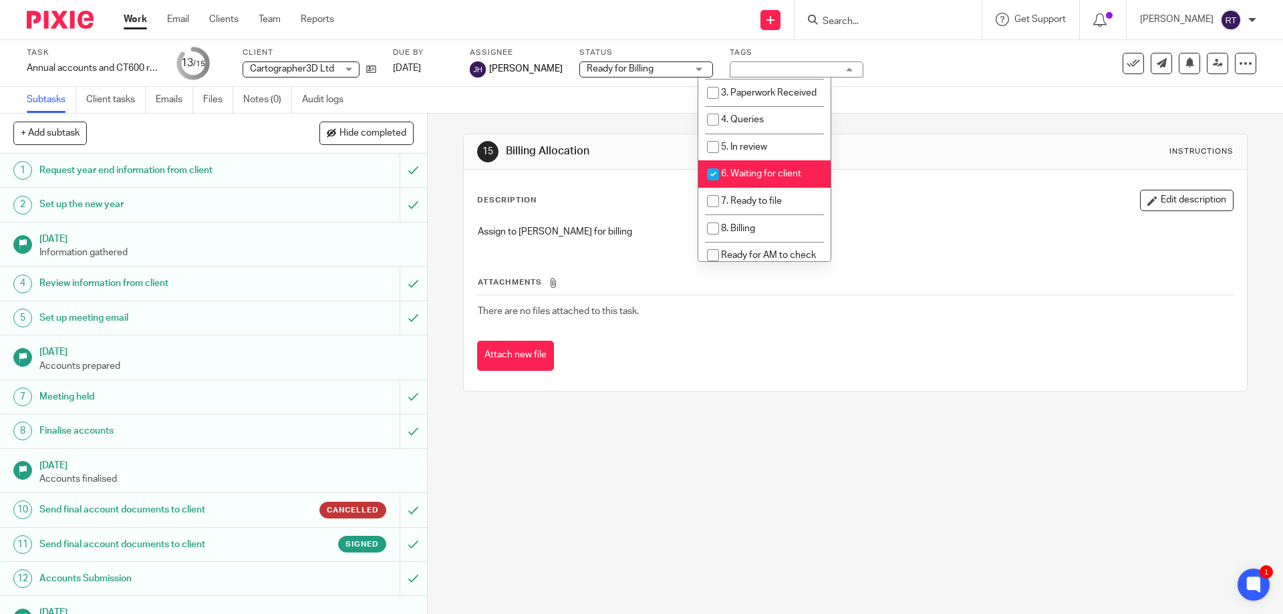
click at [769, 178] on span "6. Waiting for client" at bounding box center [761, 173] width 80 height 9
checkbox input "false"
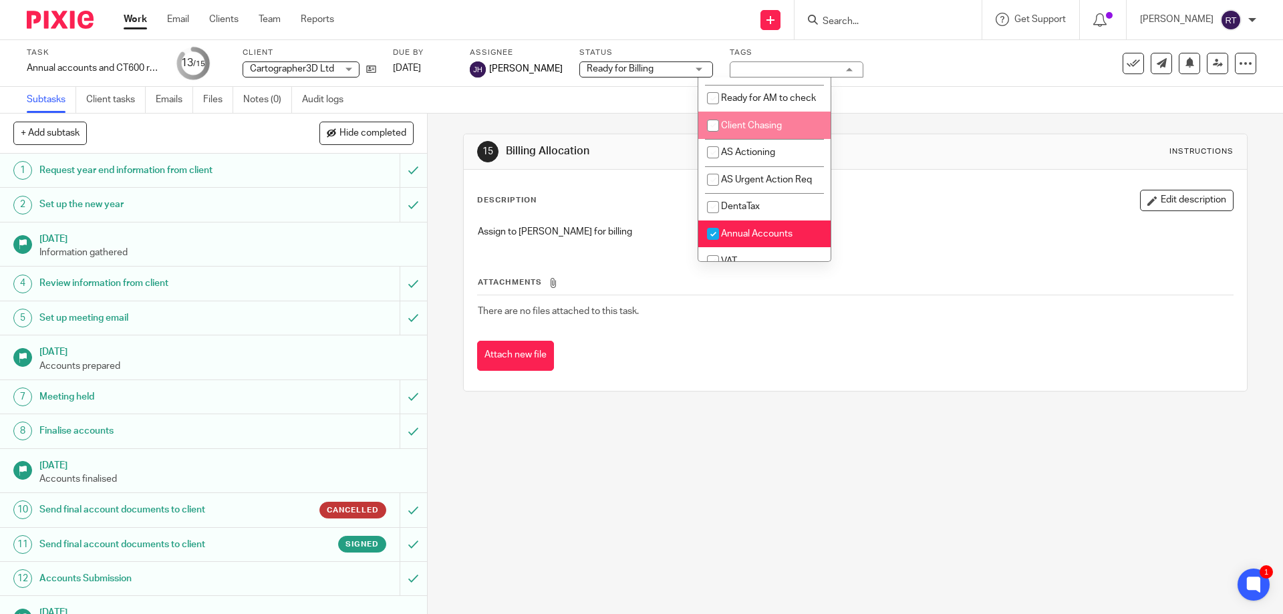
scroll to position [267, 0]
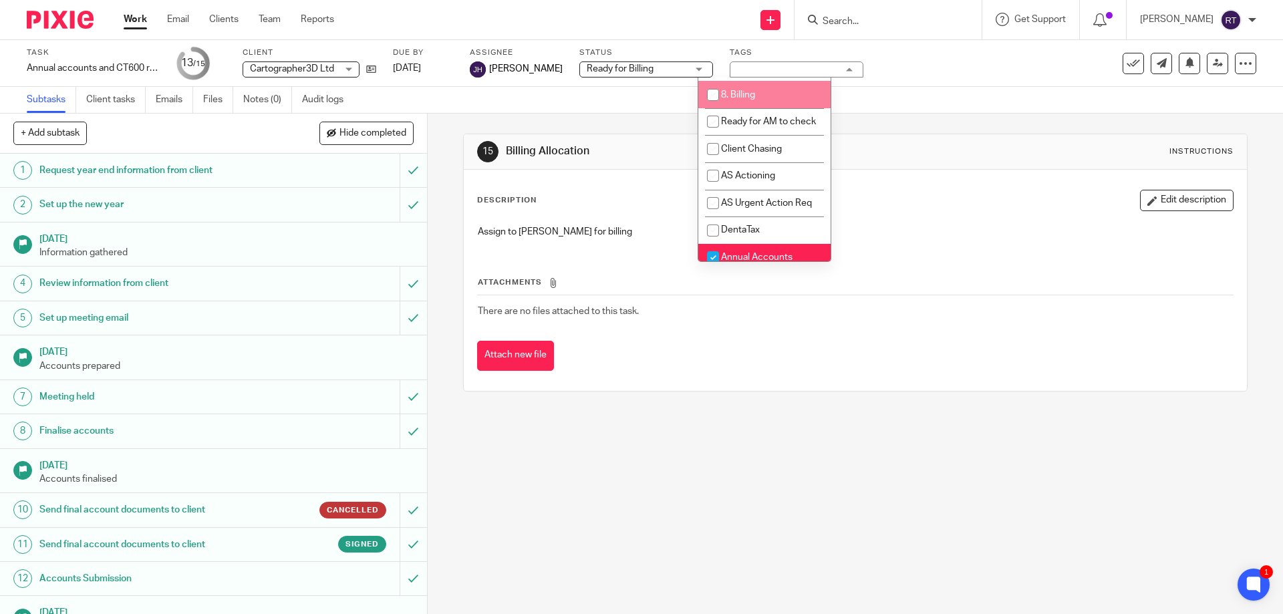
click at [752, 100] on span "8. Billing" at bounding box center [738, 94] width 34 height 9
checkbox input "true"
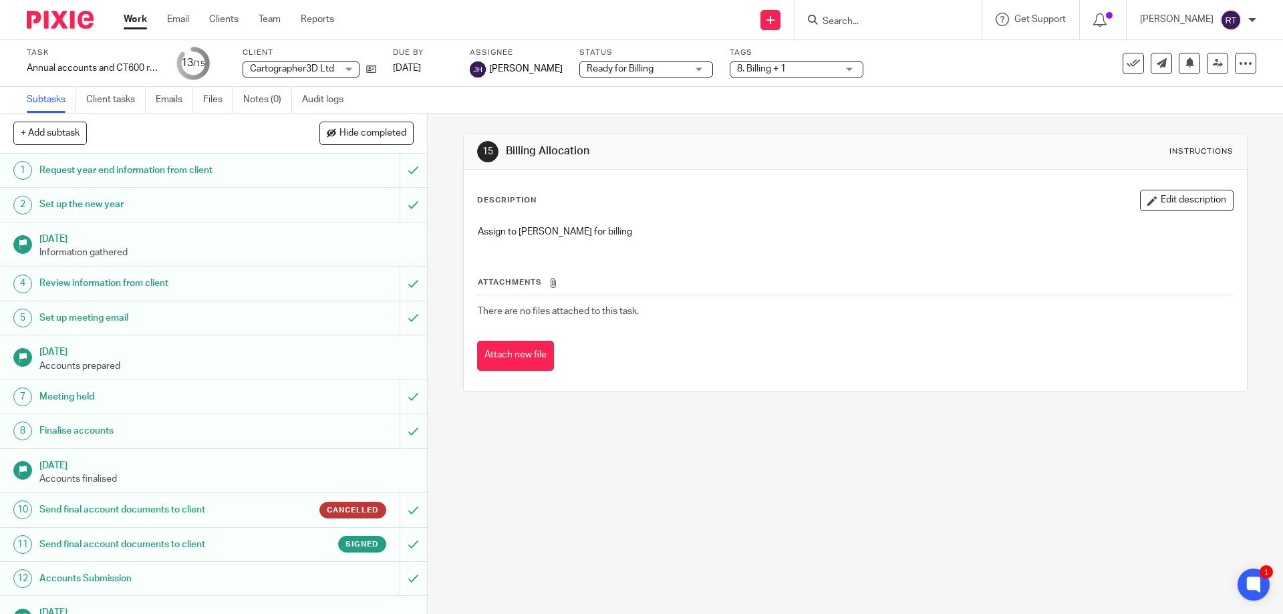
click at [1016, 107] on div "Subtasks Client tasks Emails Files Notes (0) Audit logs" at bounding box center [641, 100] width 1283 height 27
click at [1207, 58] on link at bounding box center [1217, 63] width 21 height 21
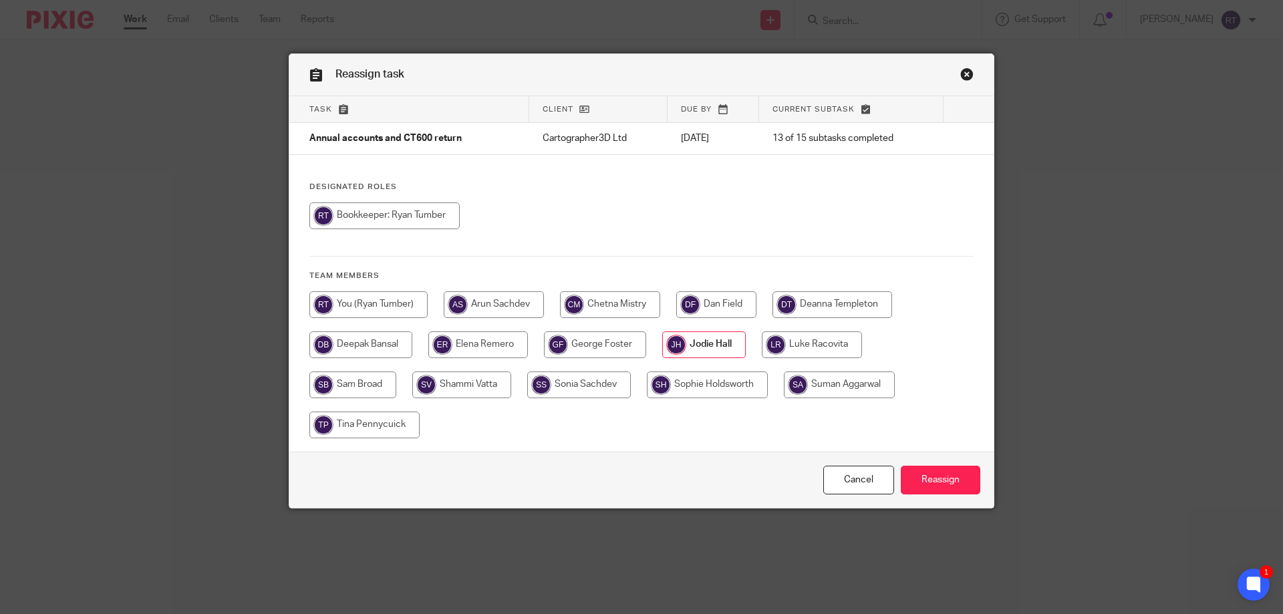
click at [826, 309] on input "radio" at bounding box center [832, 304] width 120 height 27
radio input "true"
click at [938, 475] on input "Reassign" at bounding box center [941, 480] width 80 height 29
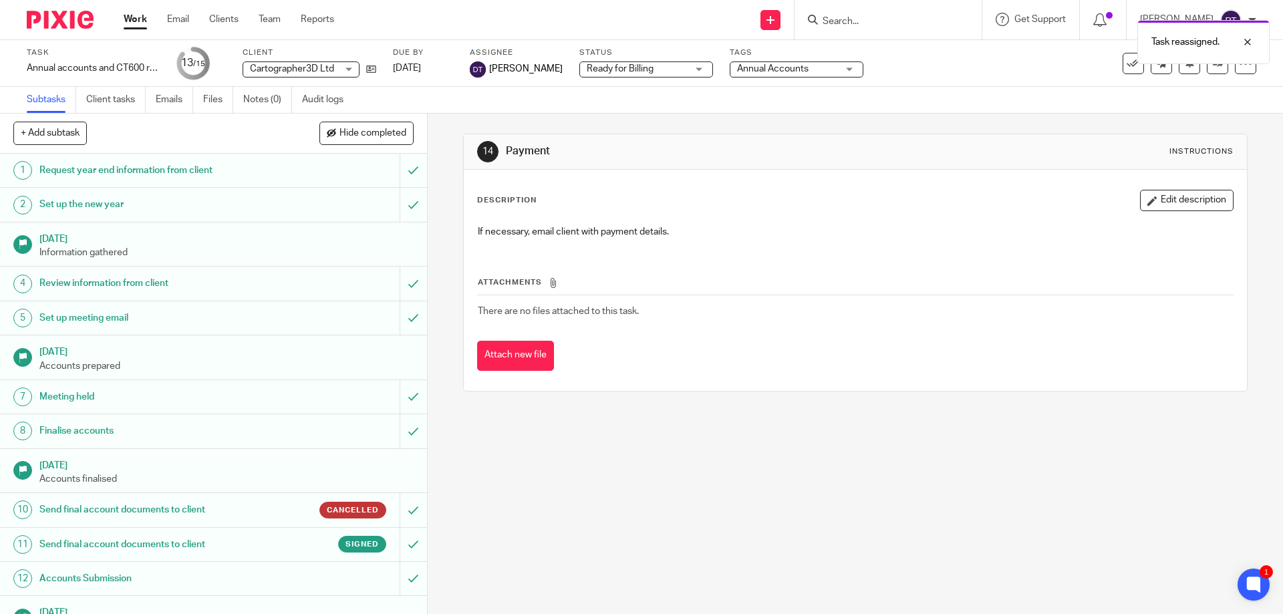
click at [40, 23] on img at bounding box center [60, 20] width 67 height 18
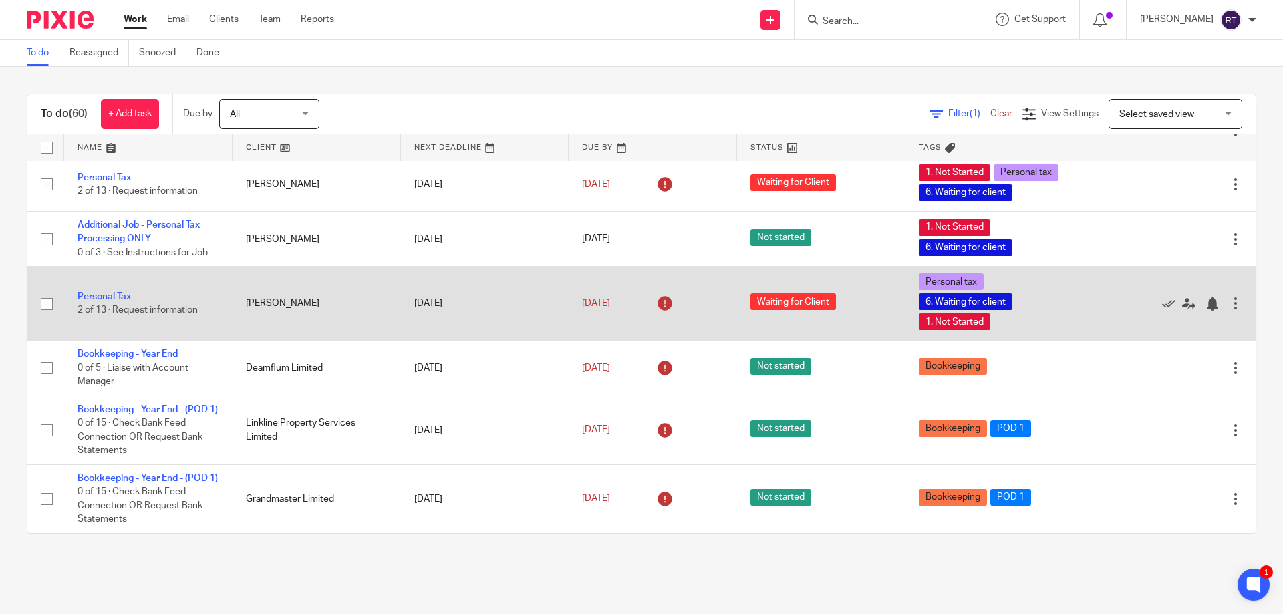
scroll to position [3019, 0]
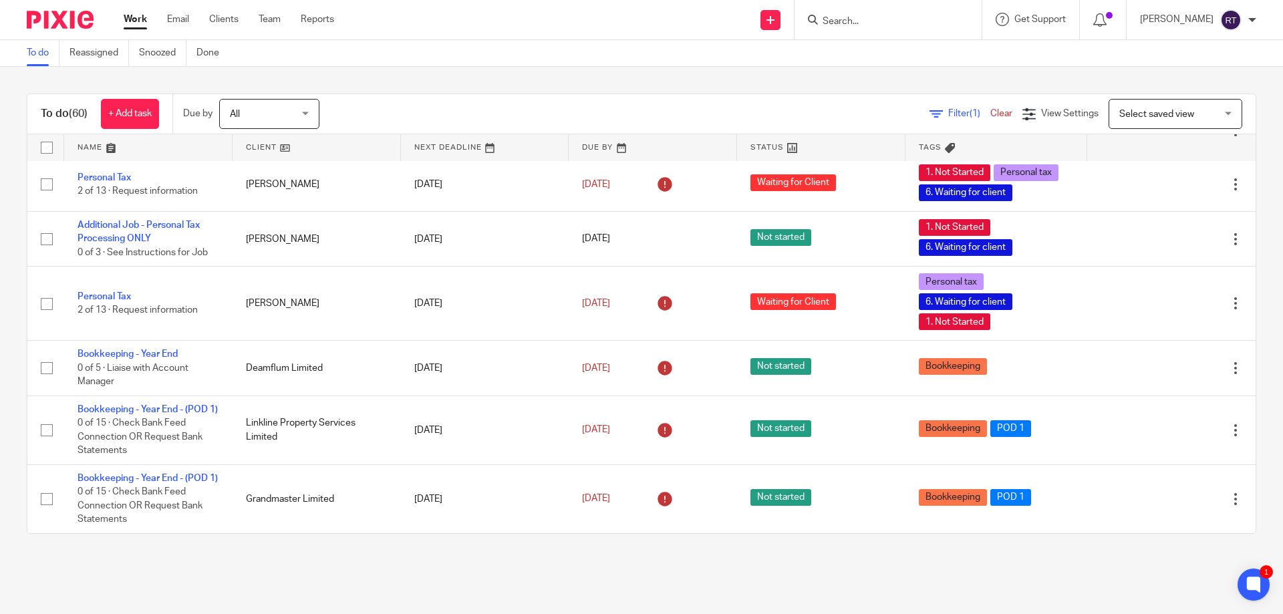
click at [941, 23] on input "Search" at bounding box center [881, 22] width 120 height 12
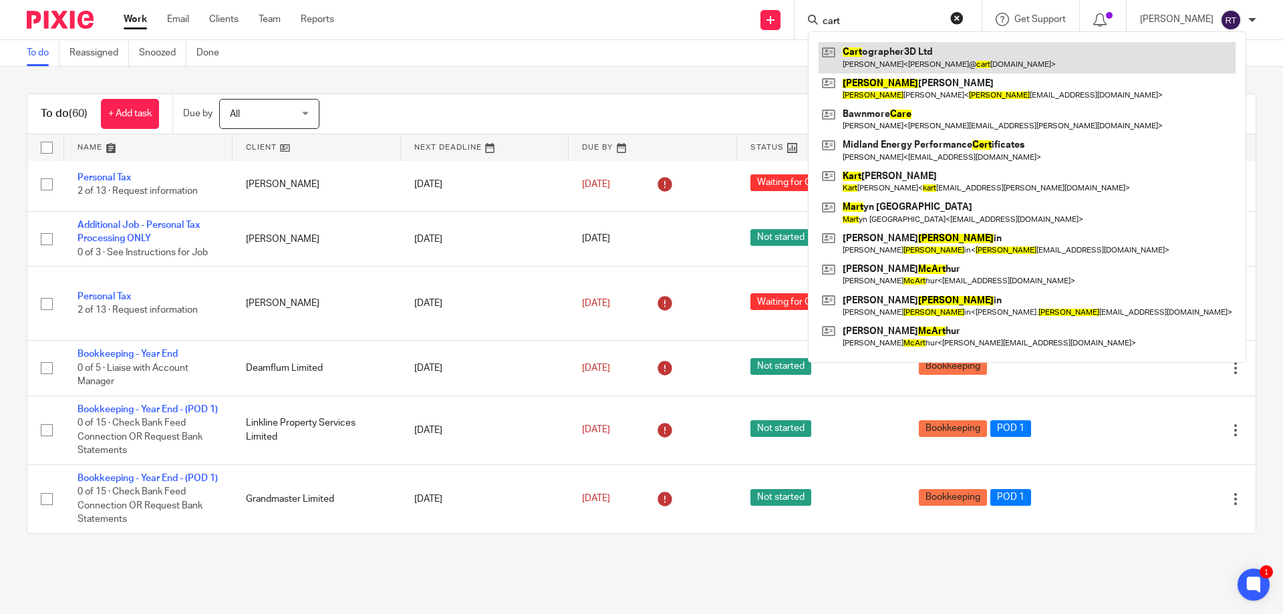
type input "cart"
click at [914, 58] on link at bounding box center [1026, 57] width 417 height 31
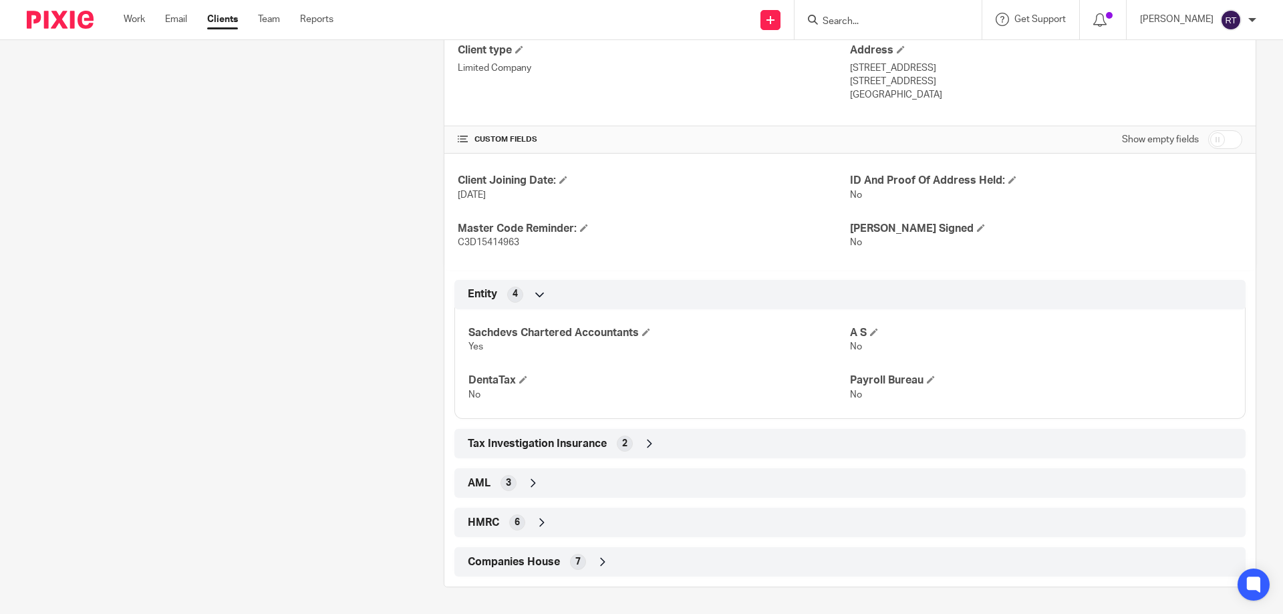
click at [541, 561] on span "Companies House" at bounding box center [514, 562] width 92 height 14
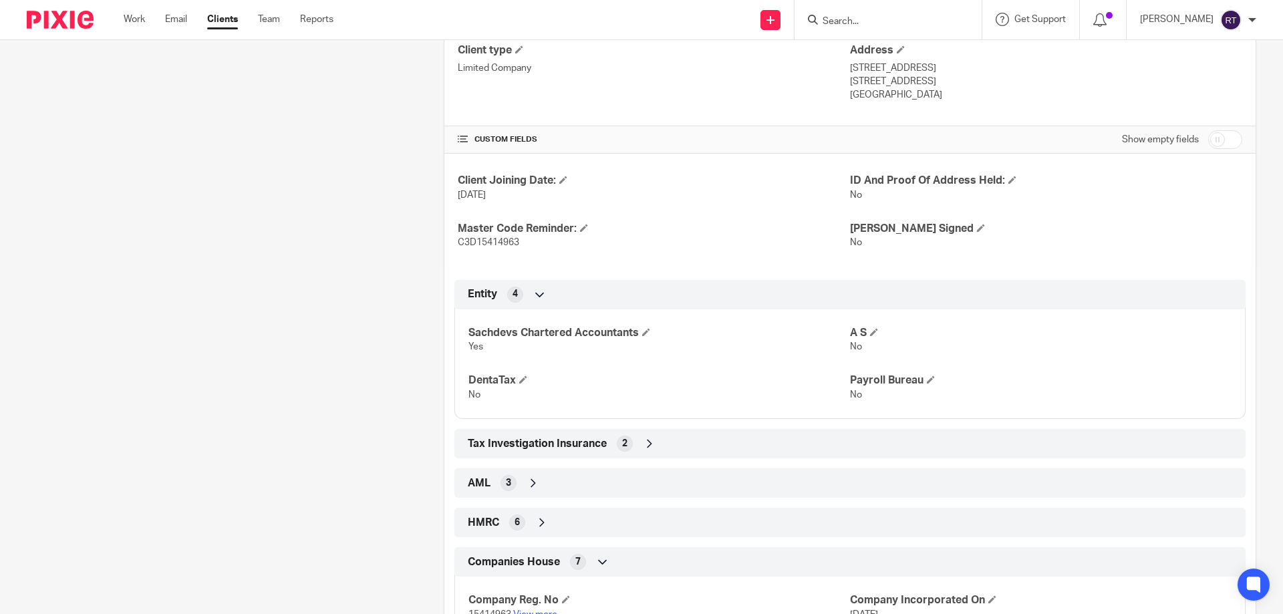
scroll to position [566, 0]
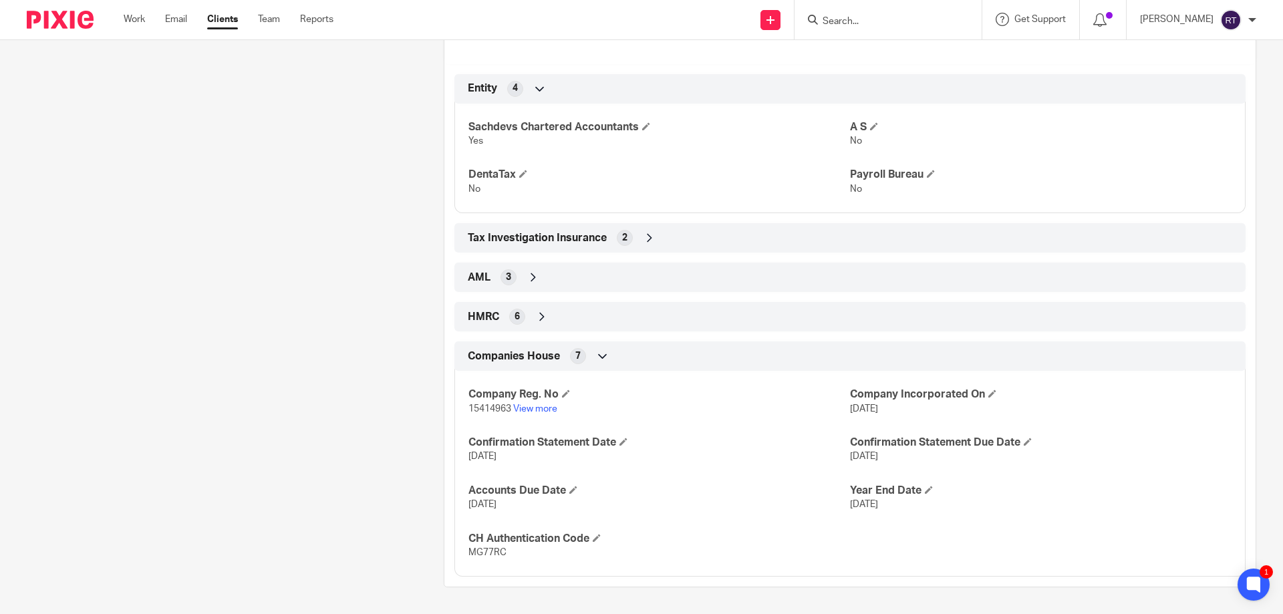
click at [482, 404] on span "15414963" at bounding box center [489, 408] width 43 height 9
copy p "15414963"
click at [476, 553] on span "MG77RC" at bounding box center [487, 552] width 38 height 9
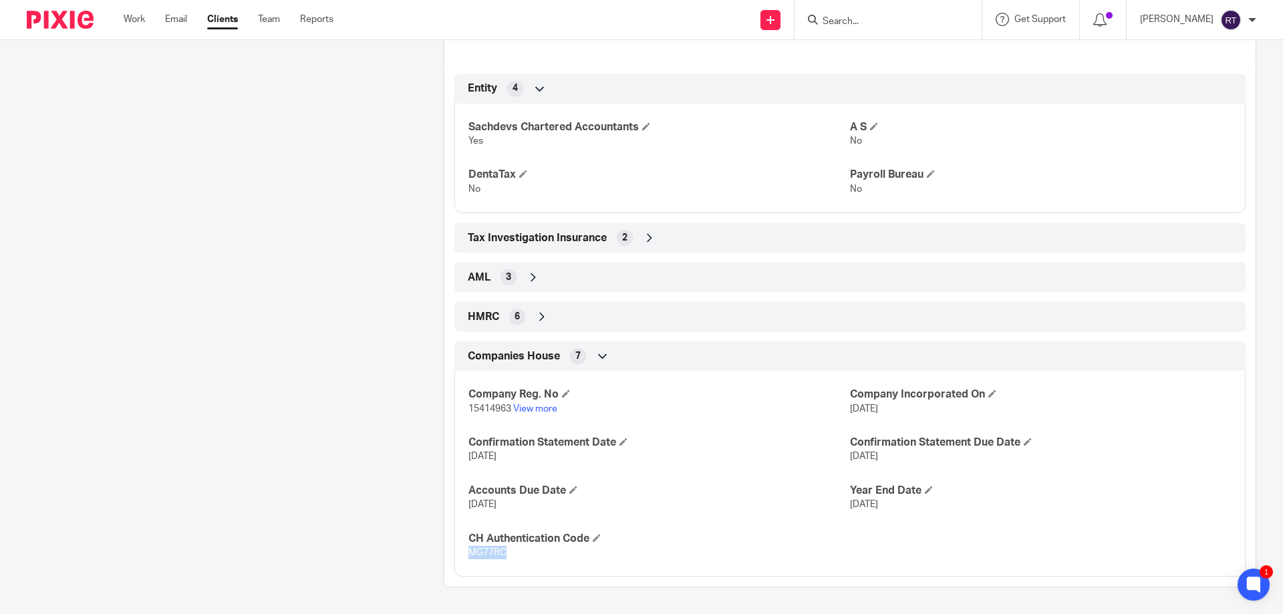
copy span "MG77RC"
click at [83, 376] on div "Client contacts [PERSON_NAME] [PHONE_NUMBER] [PERSON_NAME][EMAIL_ADDRESS][DOMAI…" at bounding box center [214, 81] width 417 height 1011
click at [547, 404] on link "View more" at bounding box center [535, 408] width 44 height 9
